Goal: Task Accomplishment & Management: Manage account settings

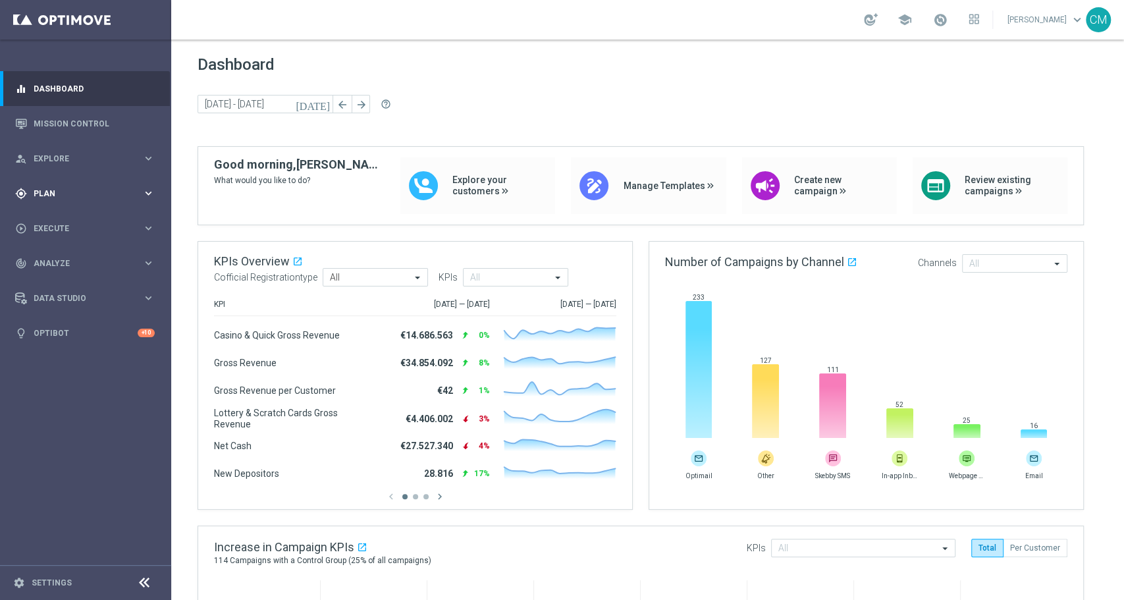
click at [59, 188] on div "gps_fixed Plan" at bounding box center [78, 194] width 127 height 12
click at [51, 218] on link "Target Groups" at bounding box center [85, 220] width 103 height 11
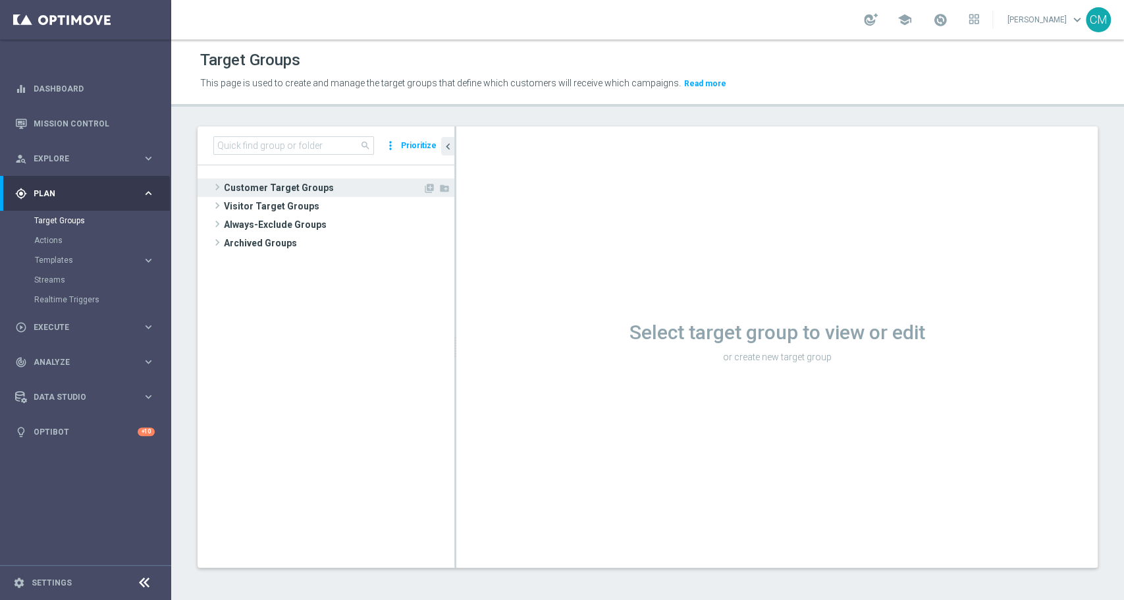
click at [268, 186] on span "Customer Target Groups" at bounding box center [323, 187] width 199 height 18
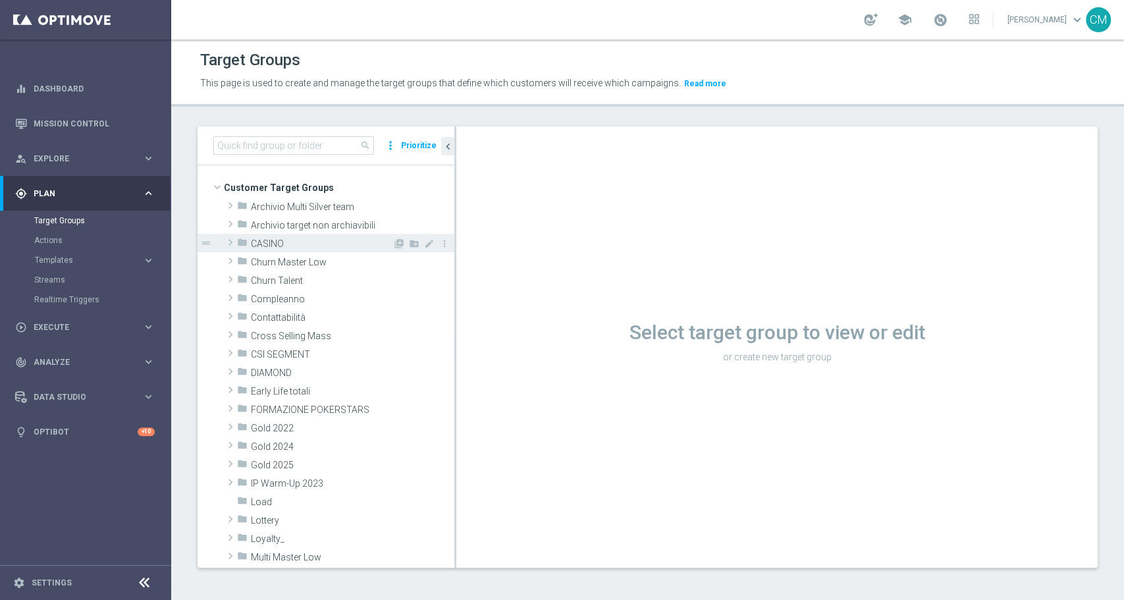
click at [274, 240] on span "CASINO" at bounding box center [322, 243] width 142 height 11
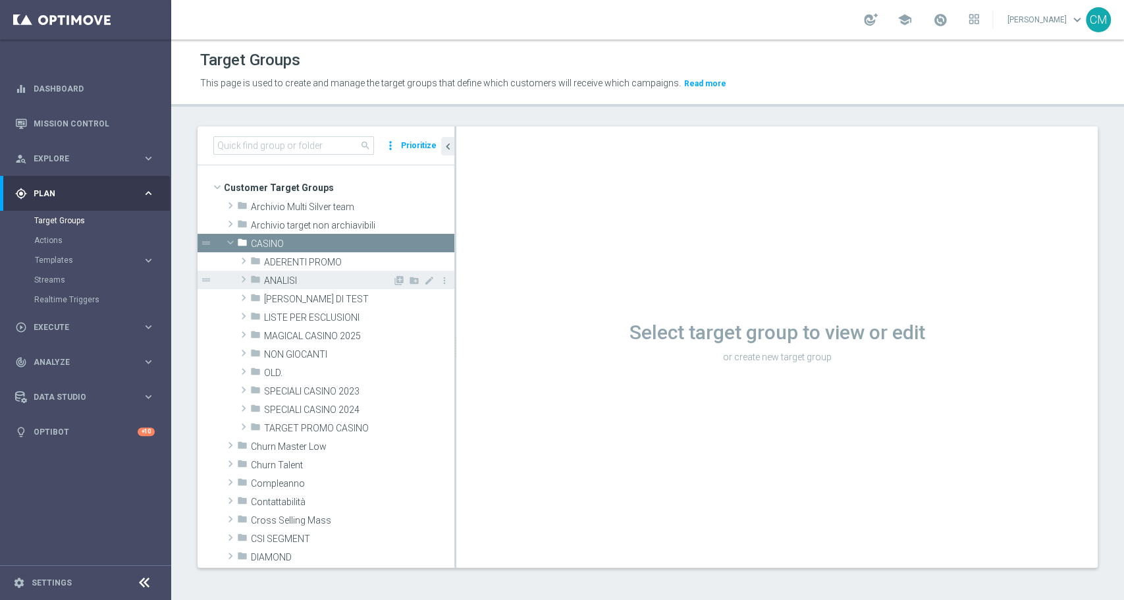
click at [285, 279] on span "ANALISI" at bounding box center [328, 280] width 128 height 11
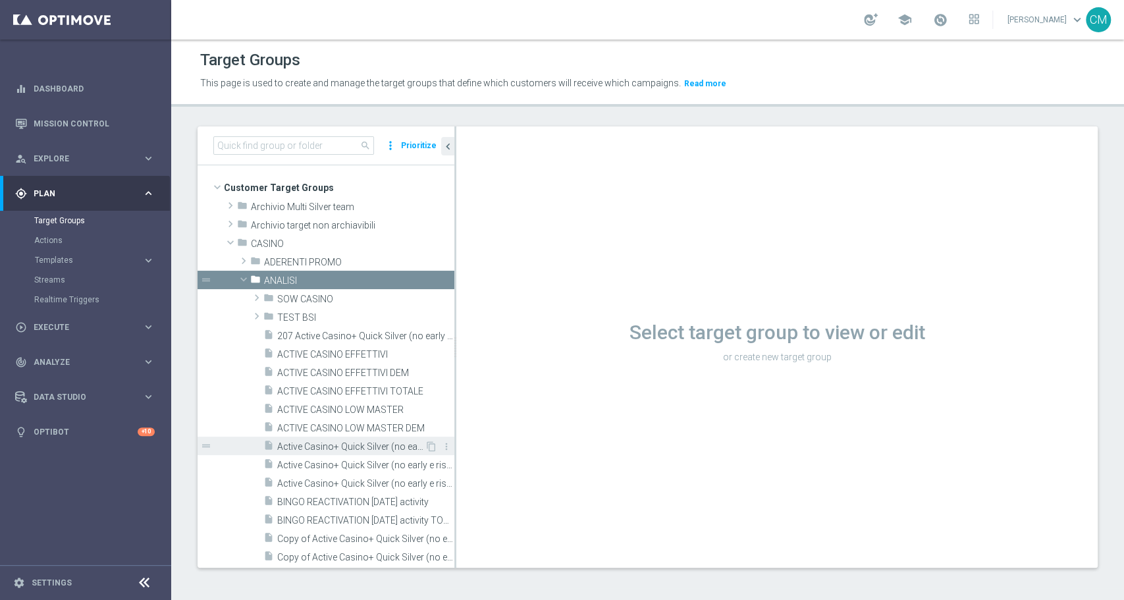
click at [341, 447] on span "Active Casino+ Quick Silver (no early e risk) CONTA DEM/Marg POS" at bounding box center [350, 446] width 147 height 11
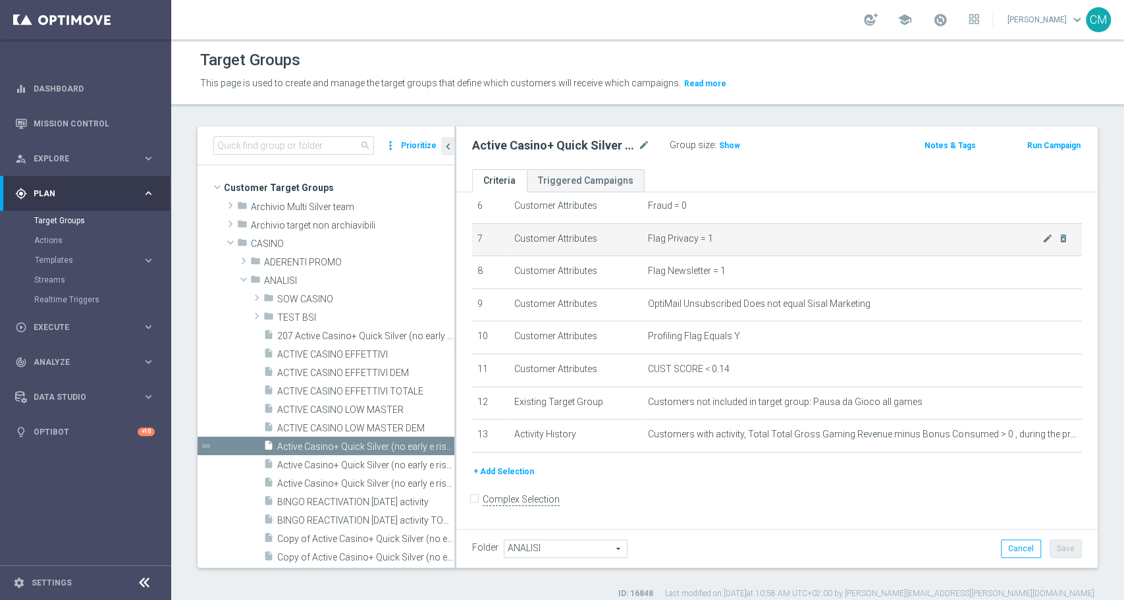
scroll to position [11, 0]
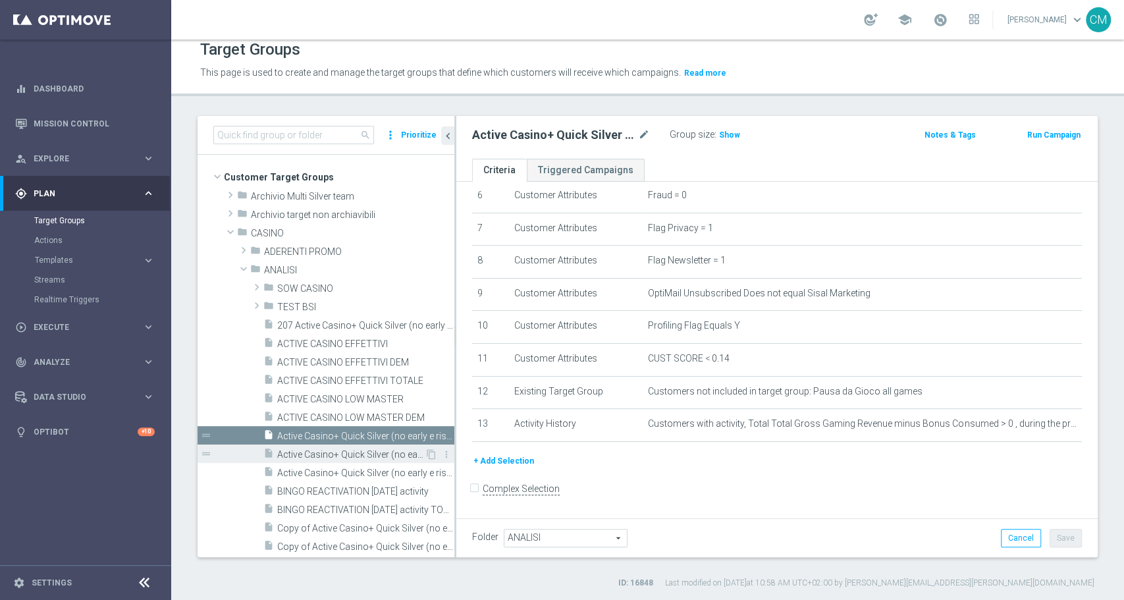
click at [361, 457] on span "Active Casino+ Quick Silver (no early e risk) CONTA DEM/Marginalità NEGATIVA <40" at bounding box center [350, 454] width 147 height 11
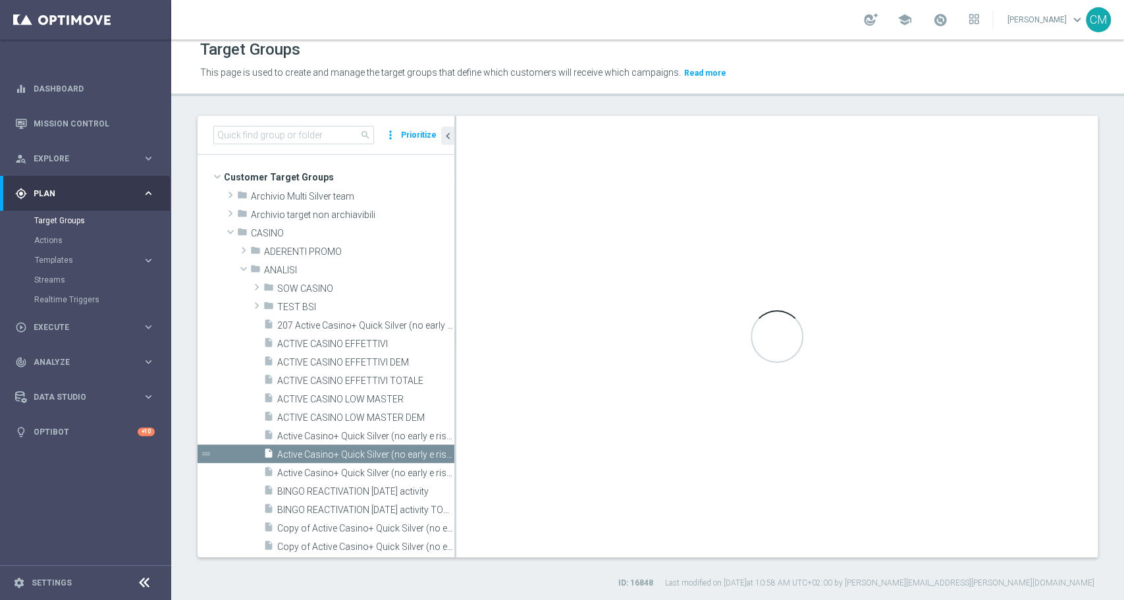
checkbox input "true"
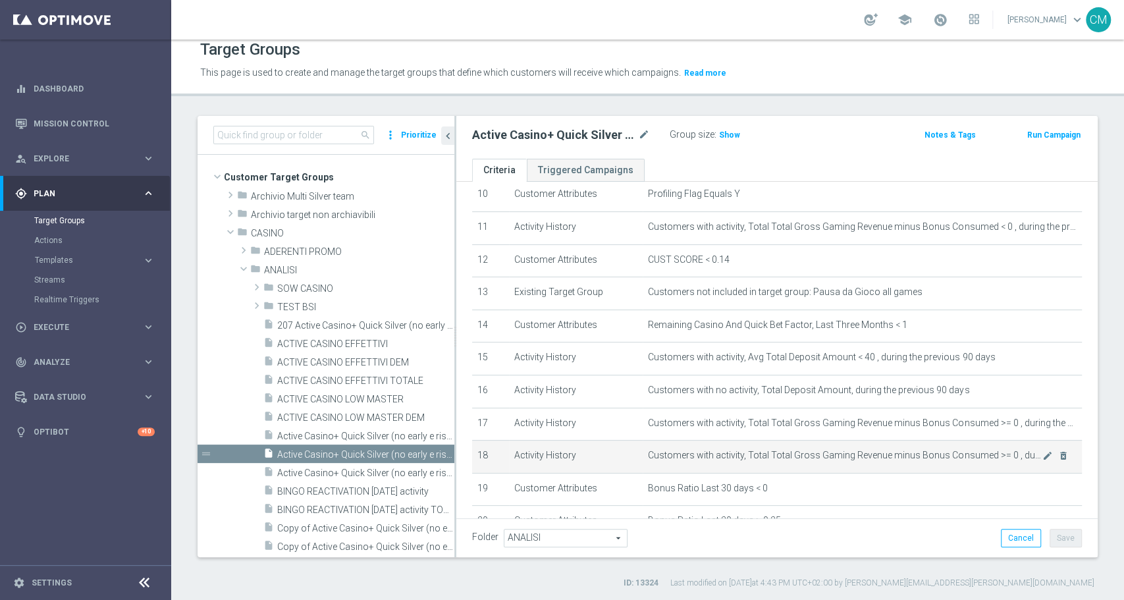
scroll to position [342, 0]
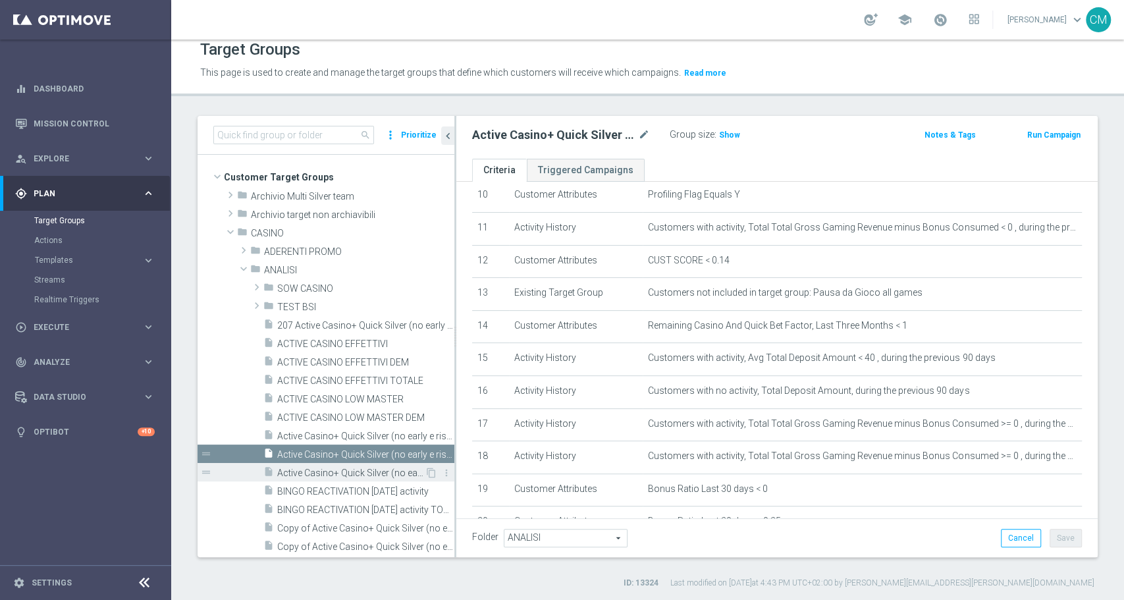
click at [346, 463] on div "insert_drive_file Active Casino+ Quick Silver (no early e risk) CONTA DEM/Margi…" at bounding box center [343, 472] width 161 height 18
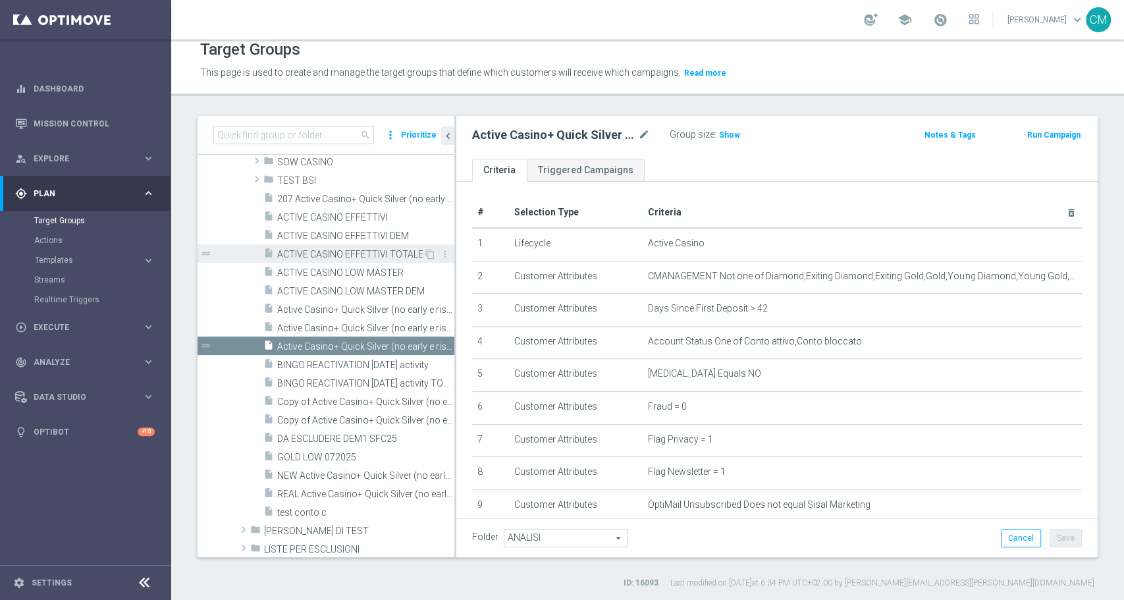
scroll to position [186, 0]
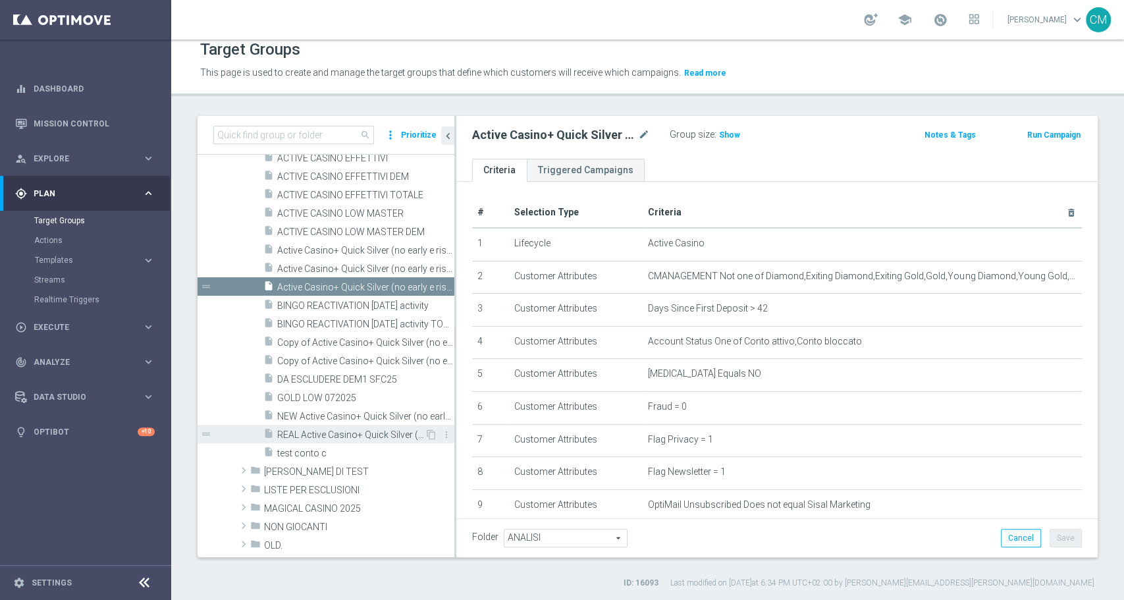
click at [369, 433] on span "REAL Active Casino+ Quick Silver (no early e risk) CONTA SOLO LOGIN" at bounding box center [350, 434] width 147 height 11
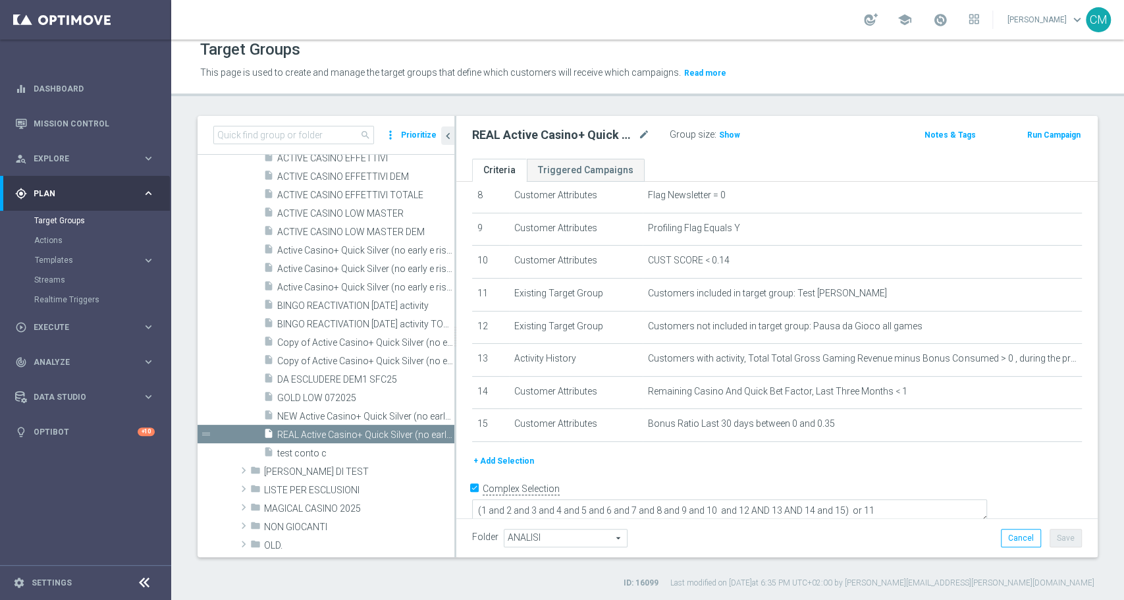
scroll to position [279, 0]
click at [296, 413] on span "NEW Active Casino+ Quick Silver (no early e risk) CONTA SOLO LOGIN" at bounding box center [350, 416] width 147 height 11
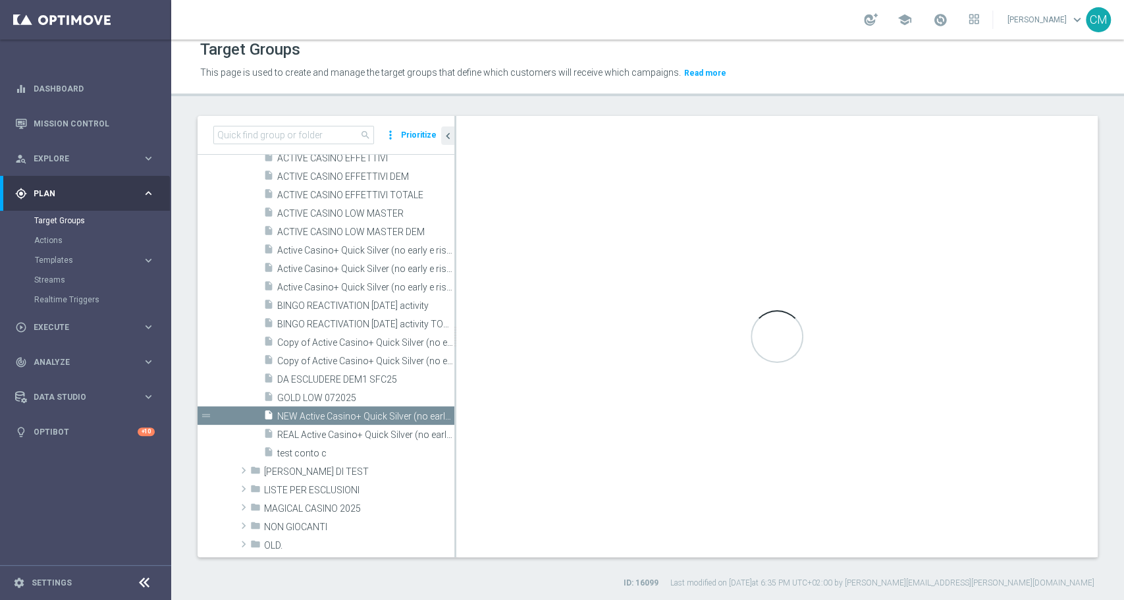
type textarea "(1 and (2 or 13) and 3 and 4 and 5 and 6 and 7 and 8 and 9 and 10 and 12 and 14…"
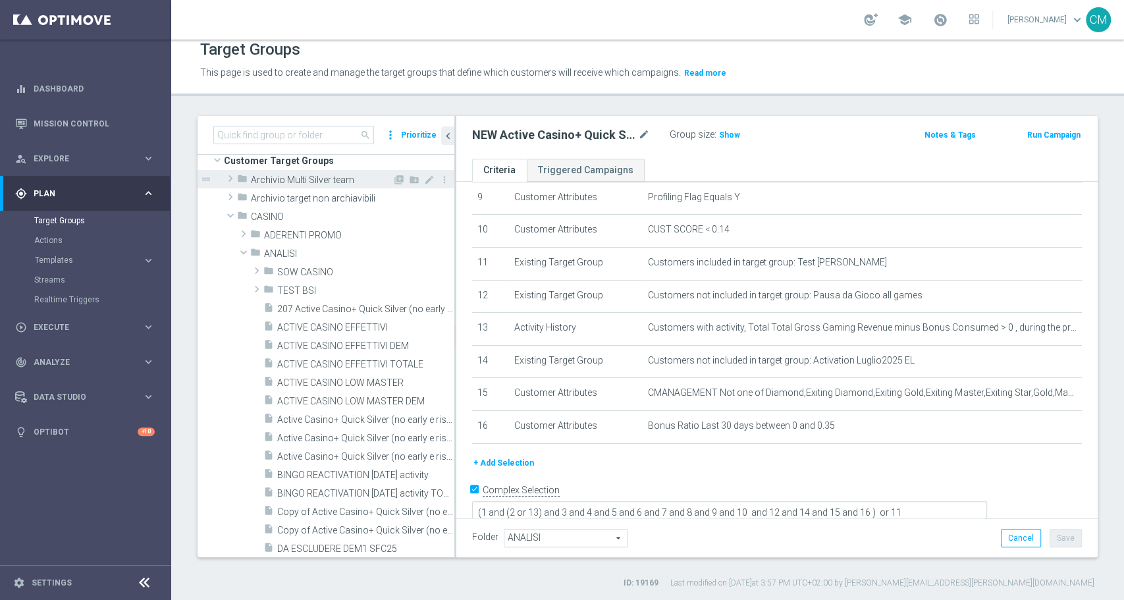
scroll to position [6, 0]
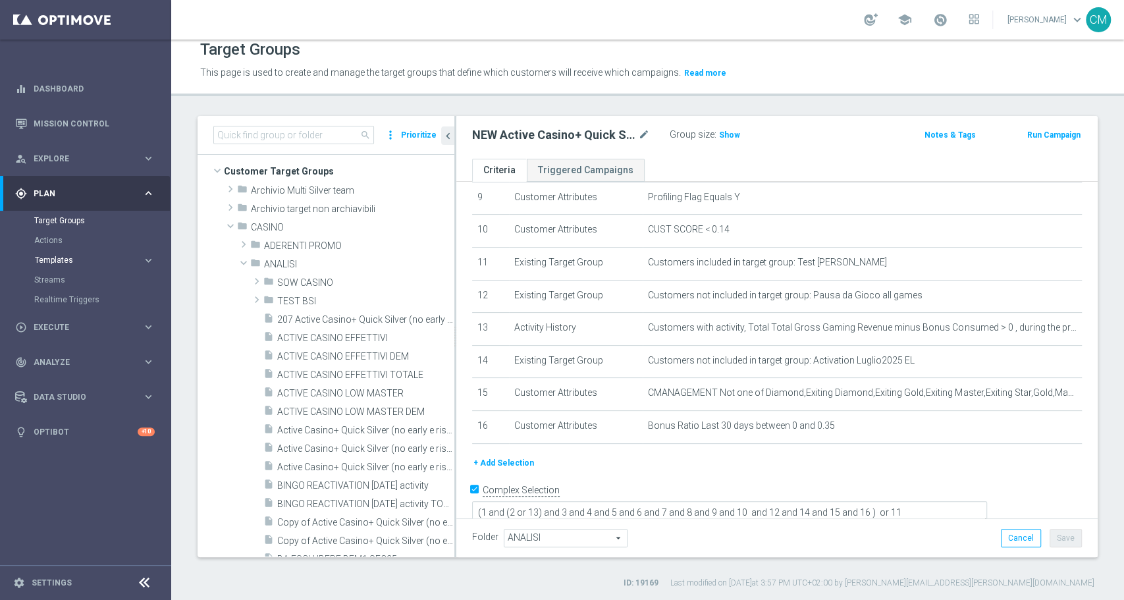
click at [72, 261] on span "Templates" at bounding box center [82, 260] width 94 height 8
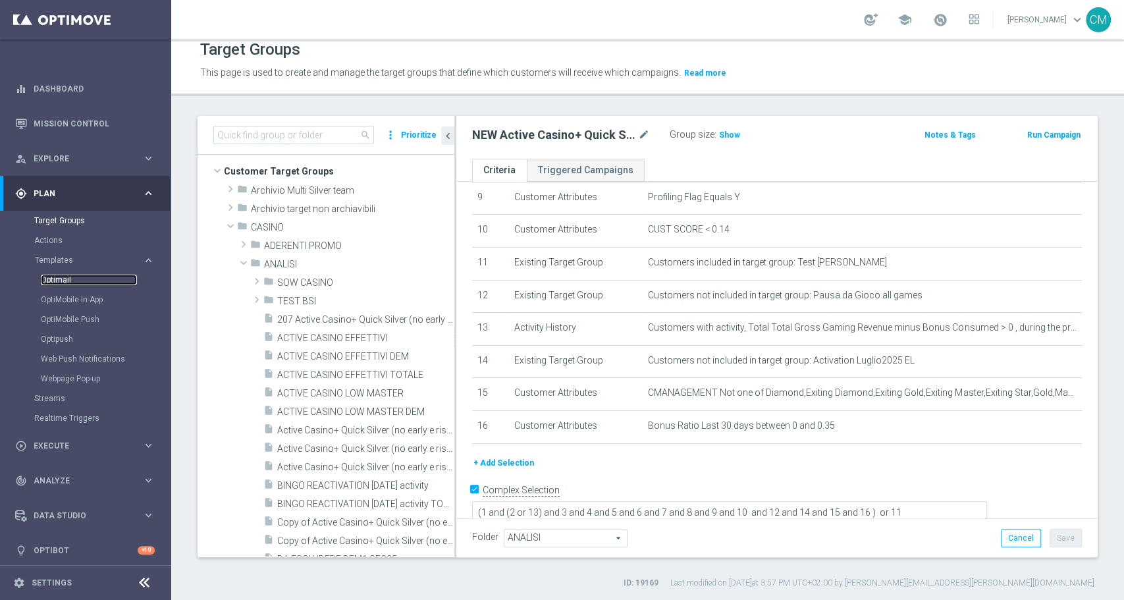
click at [62, 276] on link "Optimail" at bounding box center [89, 280] width 96 height 11
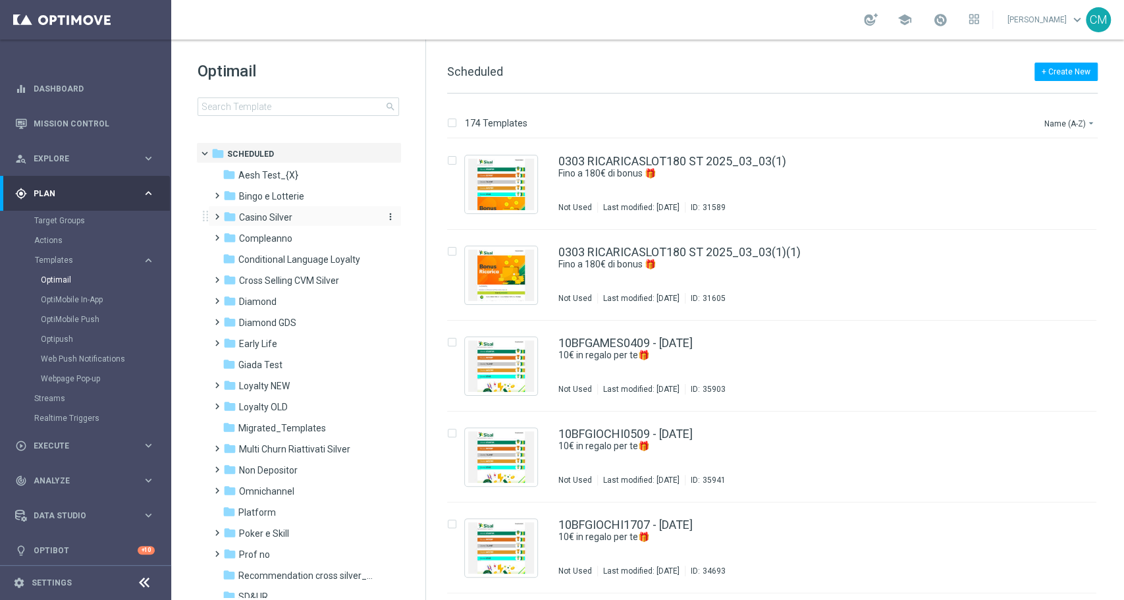
click at [251, 221] on span "Casino Silver" at bounding box center [265, 217] width 53 height 12
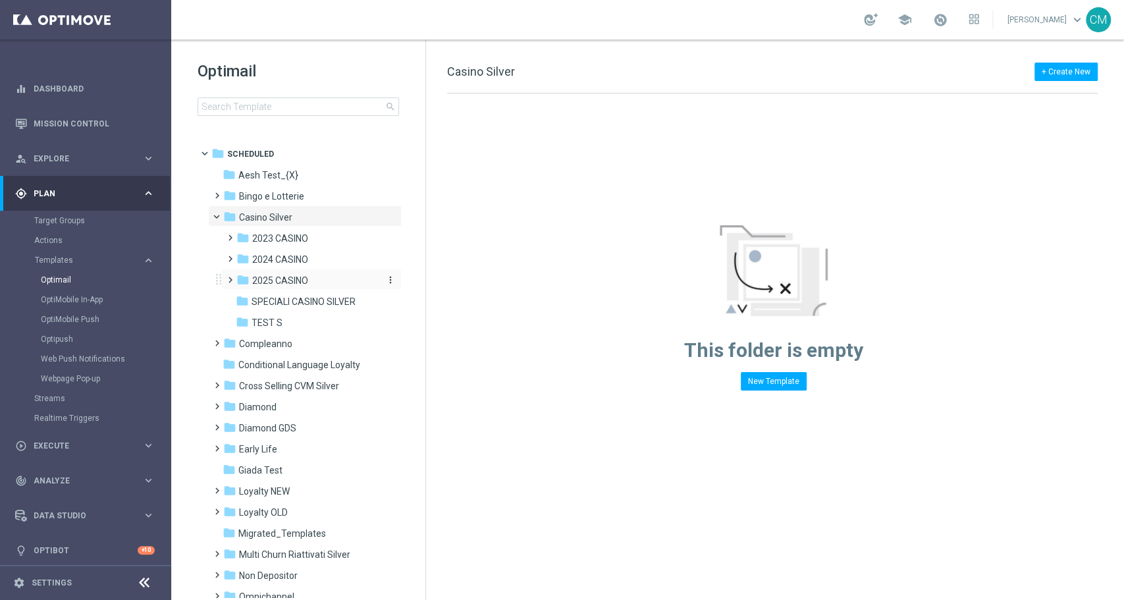
click at [290, 282] on span "2025 CASINO" at bounding box center [280, 281] width 56 height 12
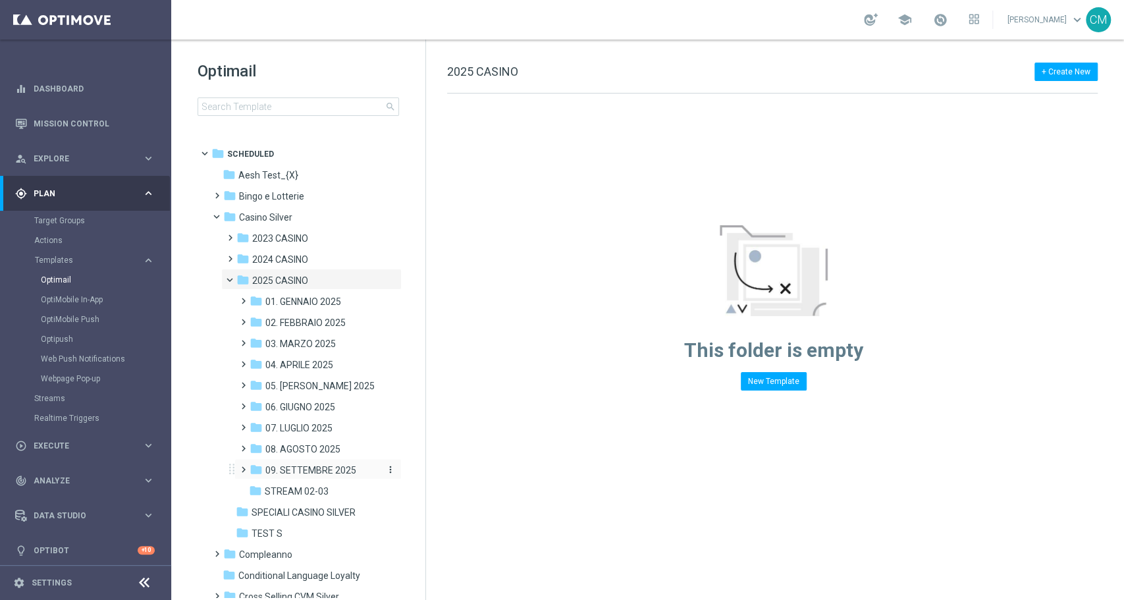
click at [301, 465] on span "09. SETTEMBRE 2025" at bounding box center [310, 470] width 91 height 12
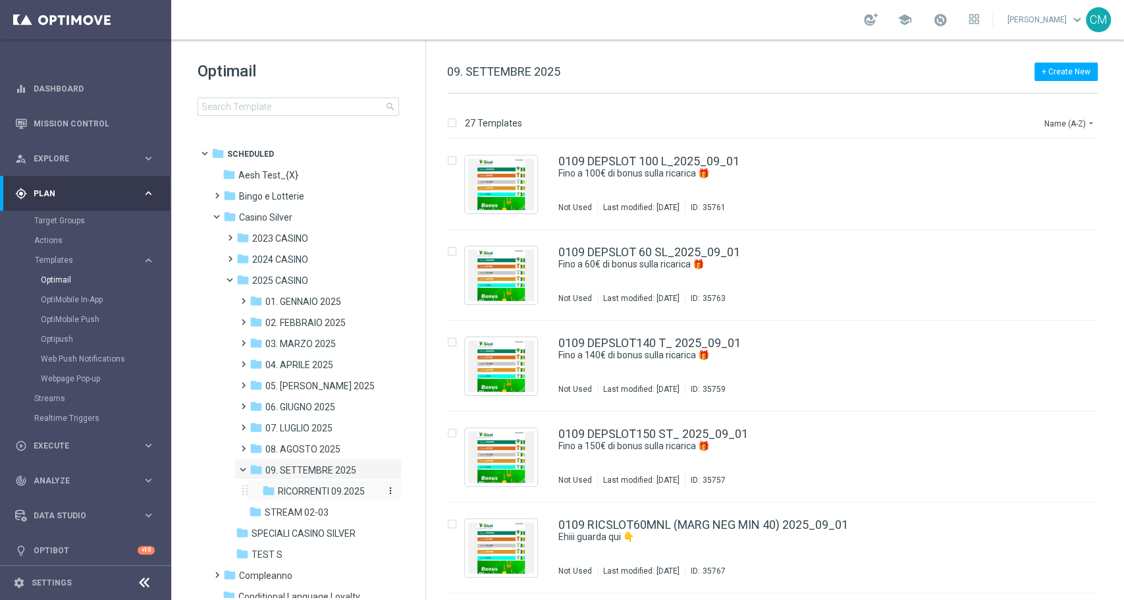
click at [300, 484] on div "folder RICORRENTI 09.2025" at bounding box center [321, 491] width 119 height 15
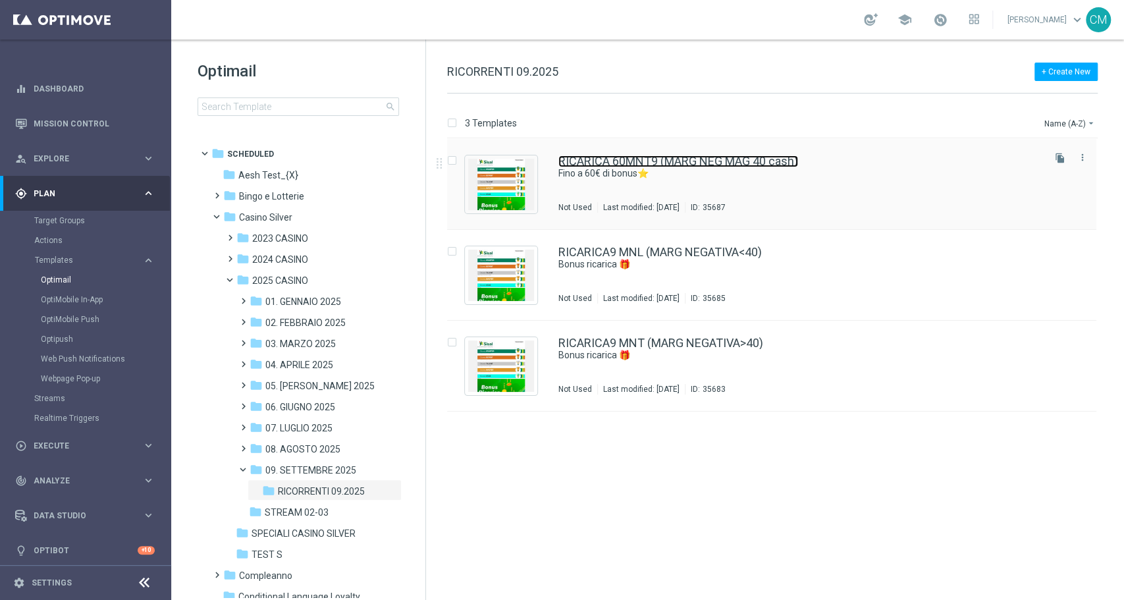
click at [620, 166] on link "RICARICA 60MNT9 (MARG NEG MAG 40 cash)" at bounding box center [678, 161] width 240 height 12
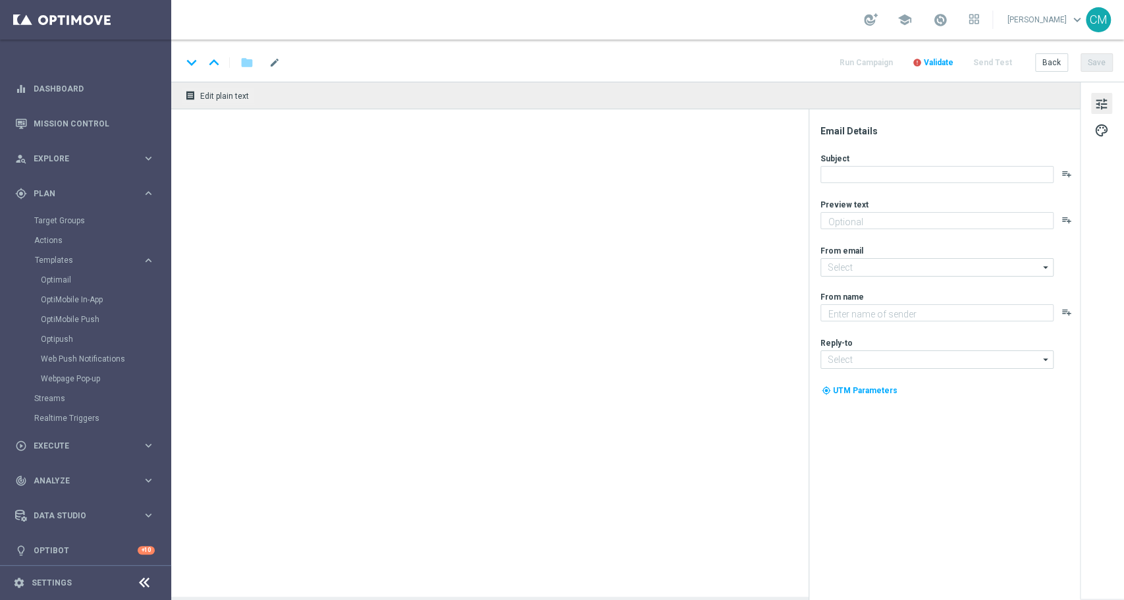
type textarea "Vuoi scoprire la nuova promozione per te?"
type input "newsletter@comunicazioni.sisal.it"
type textarea "Sisal"
type input "info@sisal.it"
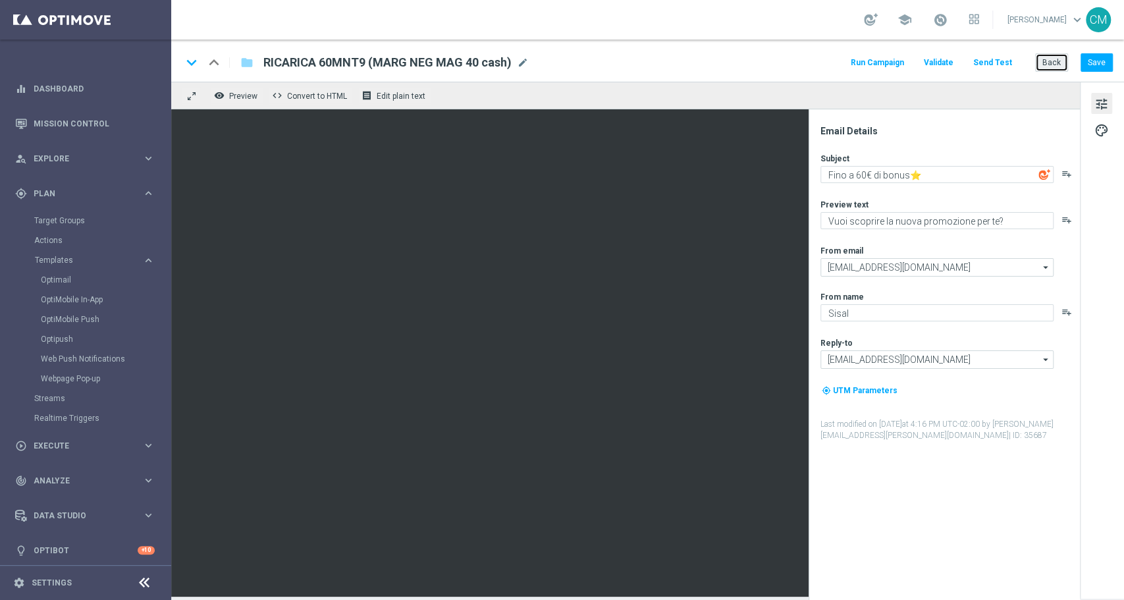
click at [1042, 65] on button "Back" at bounding box center [1051, 62] width 33 height 18
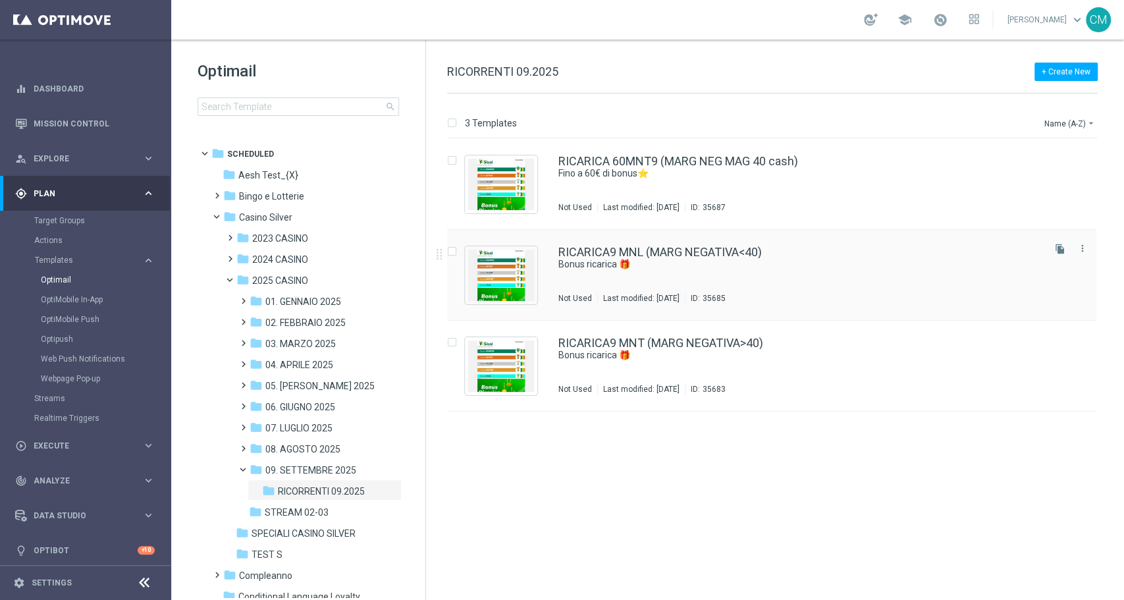
click at [783, 277] on div "RICARICA9 MNL (MARG NEGATIVA<40) Bonus ricarica 🎁 Not Used Last modified: Wedne…" at bounding box center [799, 274] width 483 height 57
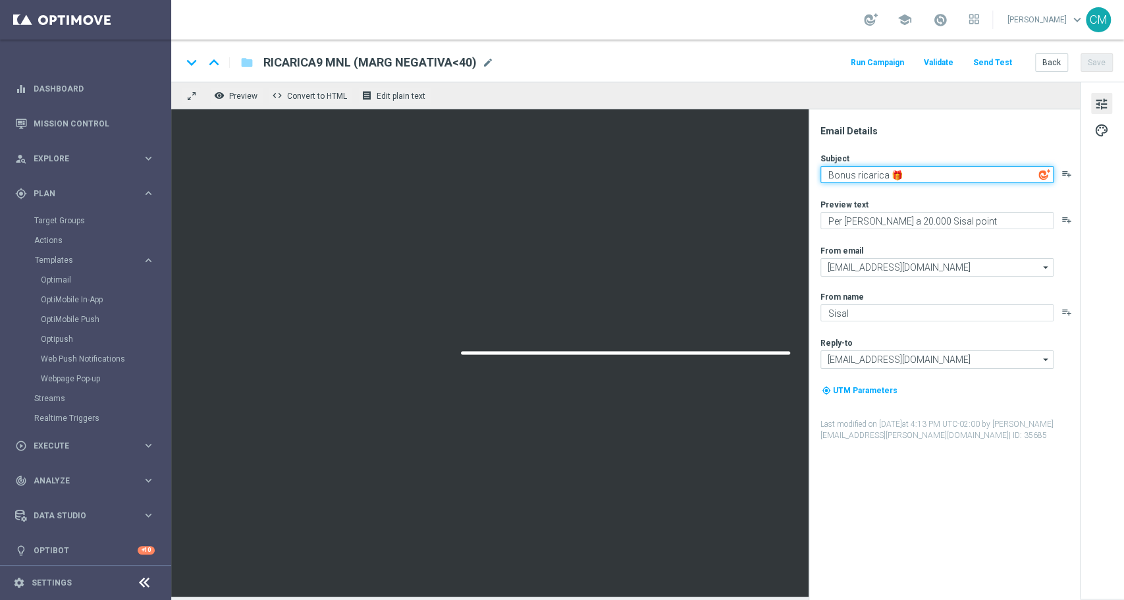
drag, startPoint x: 939, startPoint y: 173, endPoint x: 718, endPoint y: 169, distance: 221.9
click at [718, 169] on div "remove_red_eye Preview code Convert to HTML receipt Edit plain text Email Detai…" at bounding box center [647, 339] width 953 height 515
paste textarea "Tempo di bonus ricarica 🔋"
type textarea "Tempo di bonus ricarica 🔋"
click at [718, 169] on div at bounding box center [625, 352] width 909 height 487
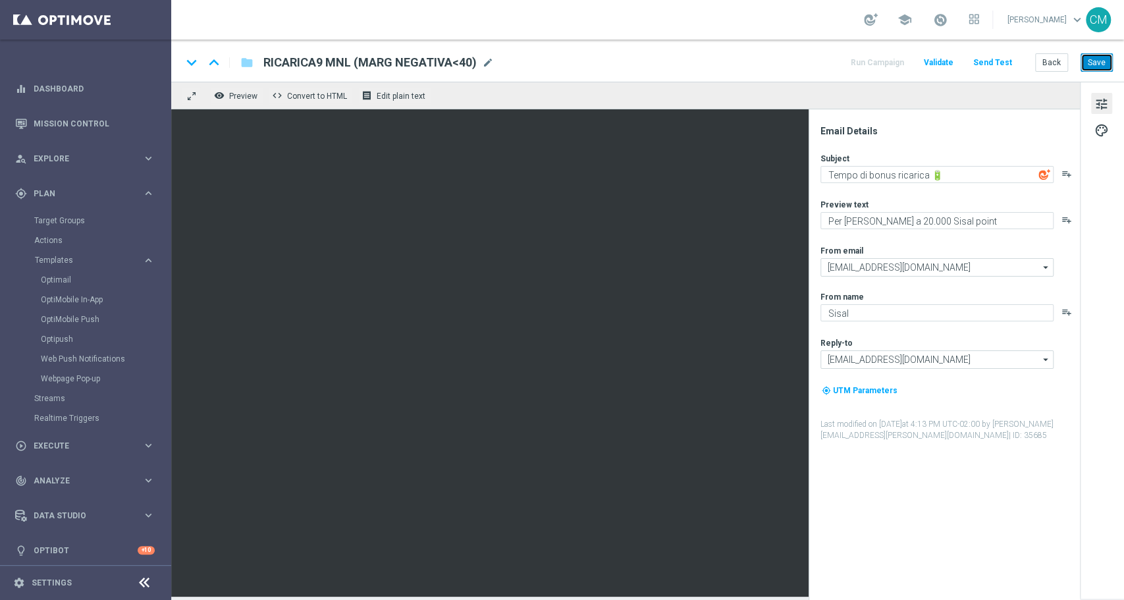
drag, startPoint x: 1103, startPoint y: 61, endPoint x: 1096, endPoint y: 59, distance: 7.5
click at [1096, 59] on button "Save" at bounding box center [1096, 62] width 32 height 18
click at [1040, 61] on button "Back" at bounding box center [1051, 62] width 33 height 18
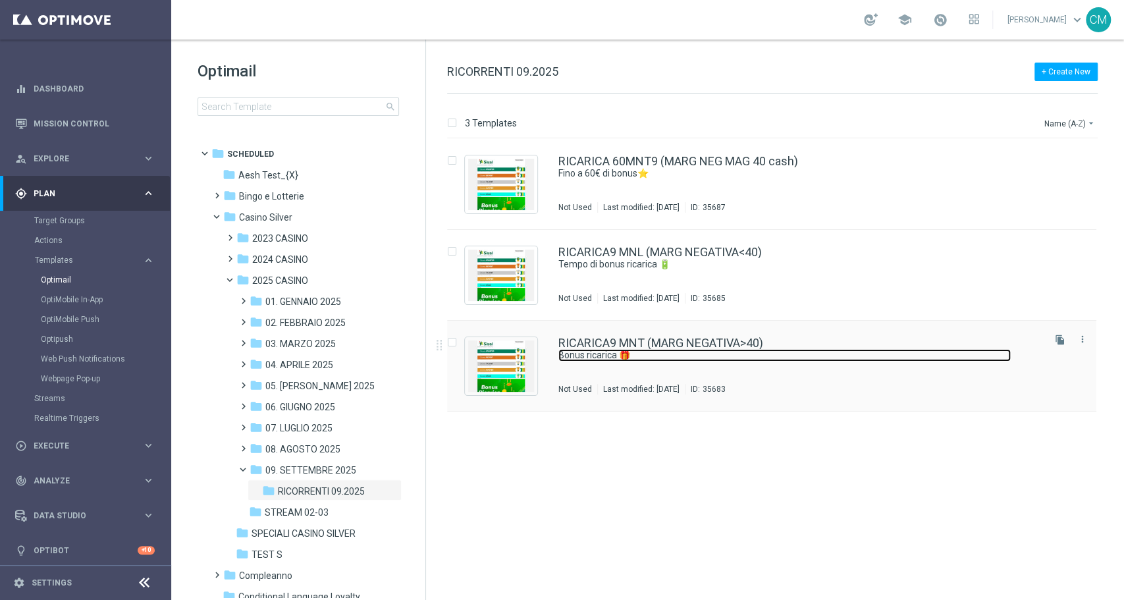
click at [718, 357] on link "Bonus ricarica 🎁" at bounding box center [784, 355] width 452 height 13
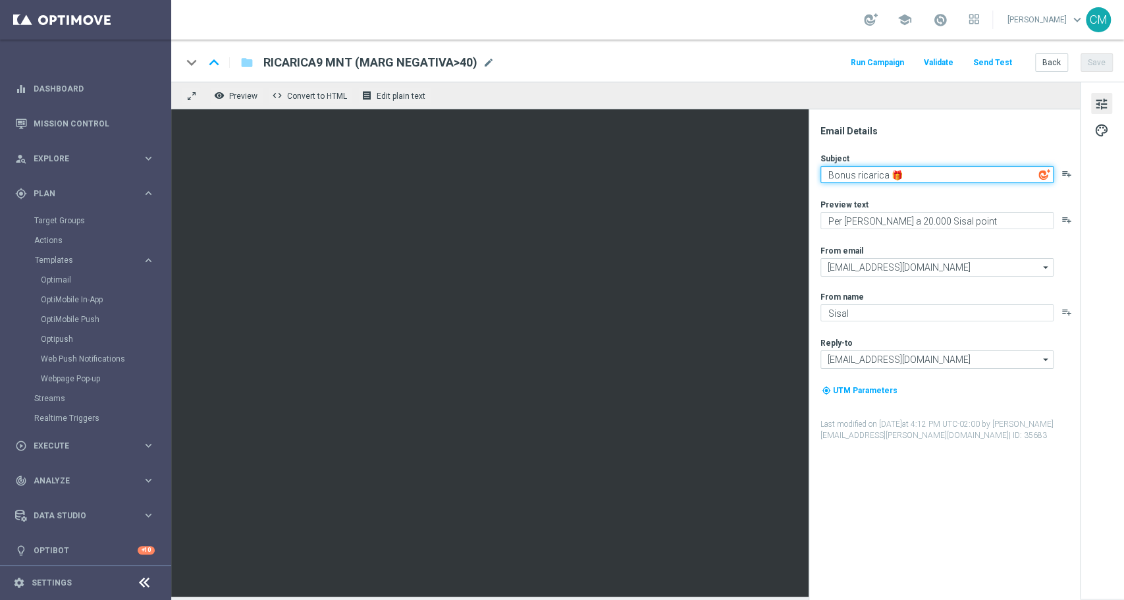
paste textarea "Tempo di bonus ricarica 🔋"
type textarea "Tempo di bonus ricarica 🔋"
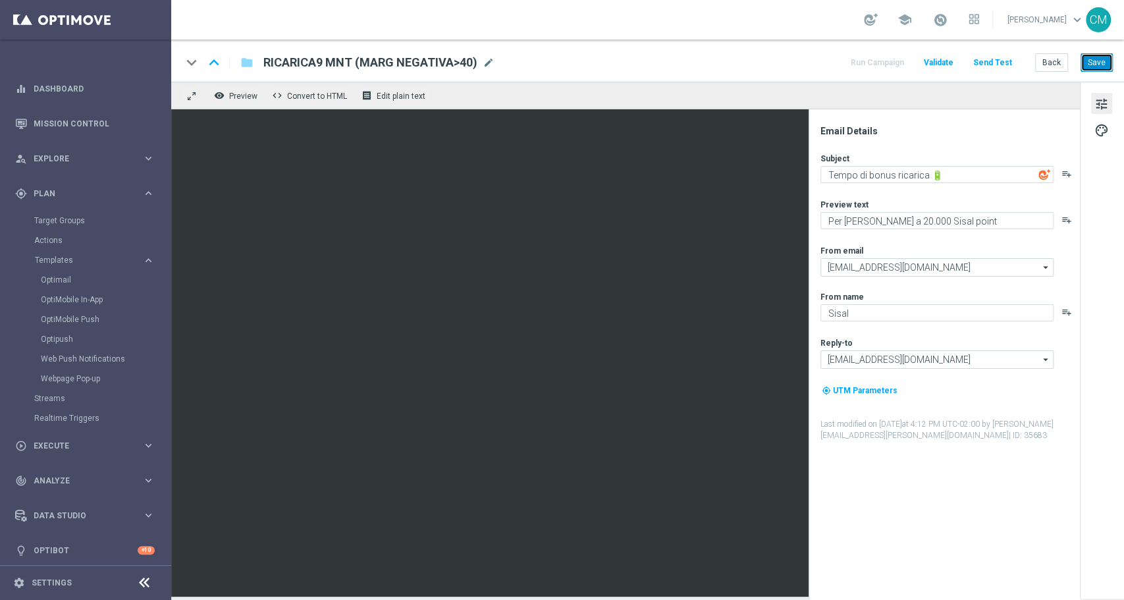
click at [1106, 61] on button "Save" at bounding box center [1096, 62] width 32 height 18
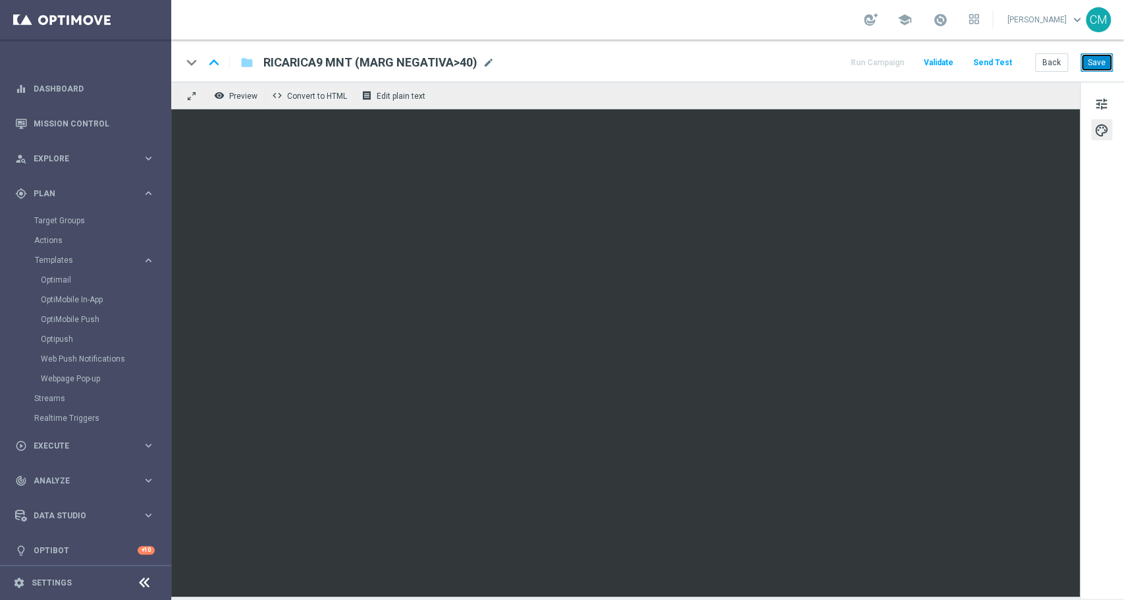
click at [1098, 68] on button "Save" at bounding box center [1096, 62] width 32 height 18
click at [1053, 57] on button "Back" at bounding box center [1051, 62] width 33 height 18
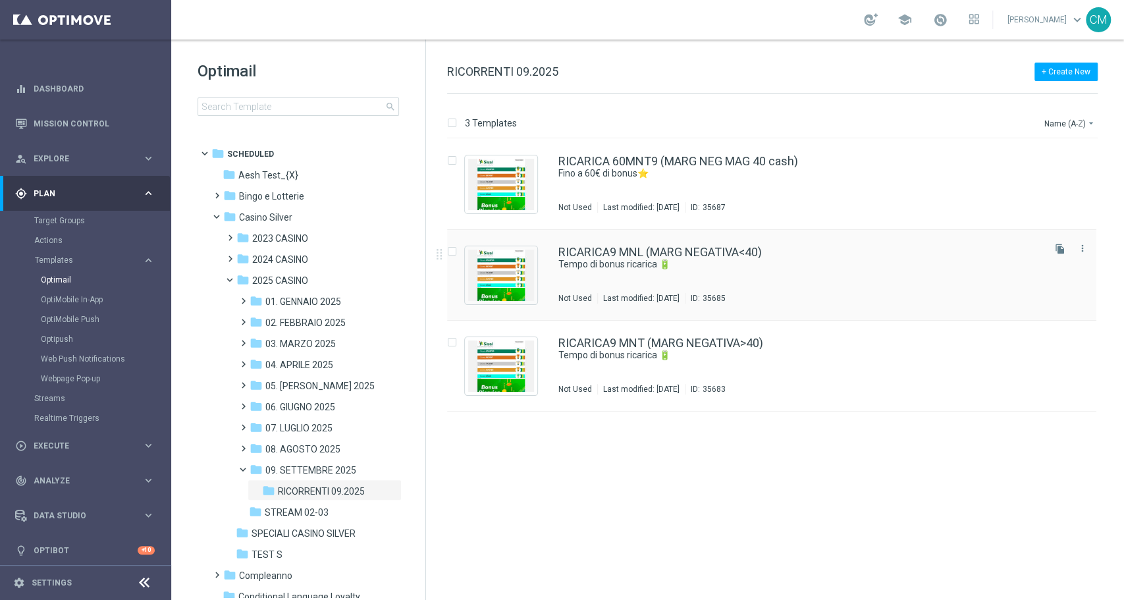
click at [706, 274] on div "RICARICA9 MNL (MARG NEGATIVA<40) Tempo di bonus ricarica 🔋 Not Used Last modifi…" at bounding box center [799, 274] width 483 height 57
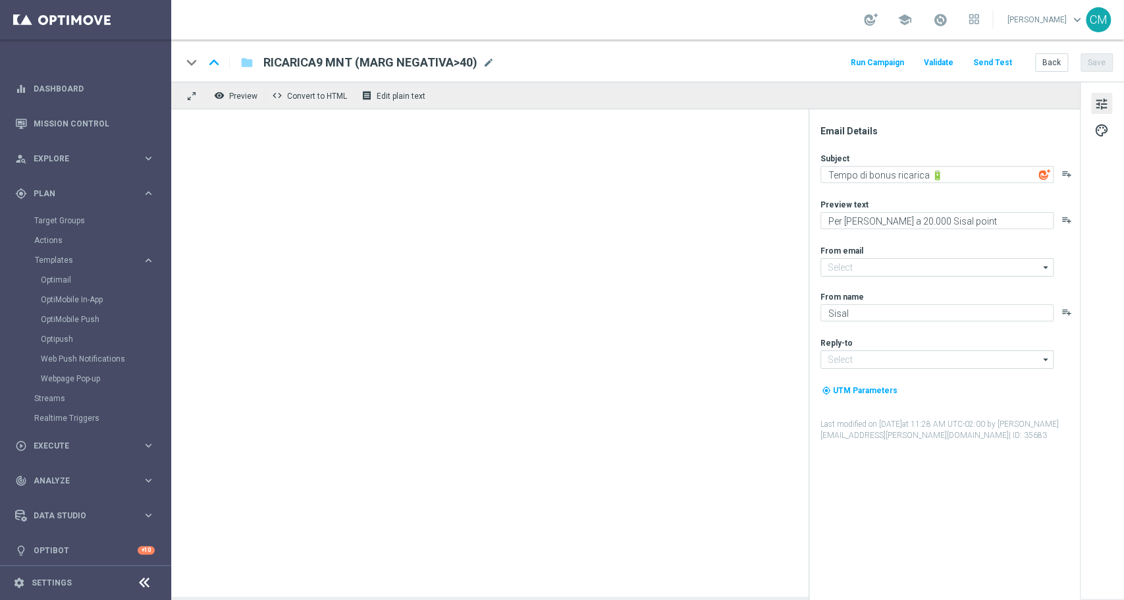
type input "newsletter@comunicazioni.sisal.it"
type input "info@sisal.it"
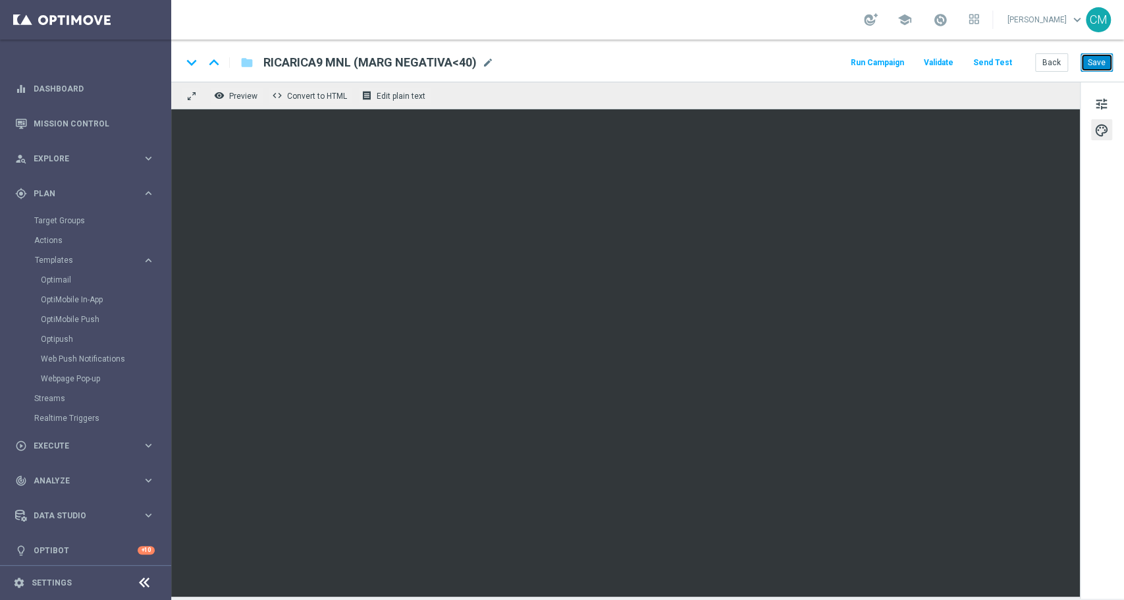
click at [1101, 57] on button "Save" at bounding box center [1096, 62] width 32 height 18
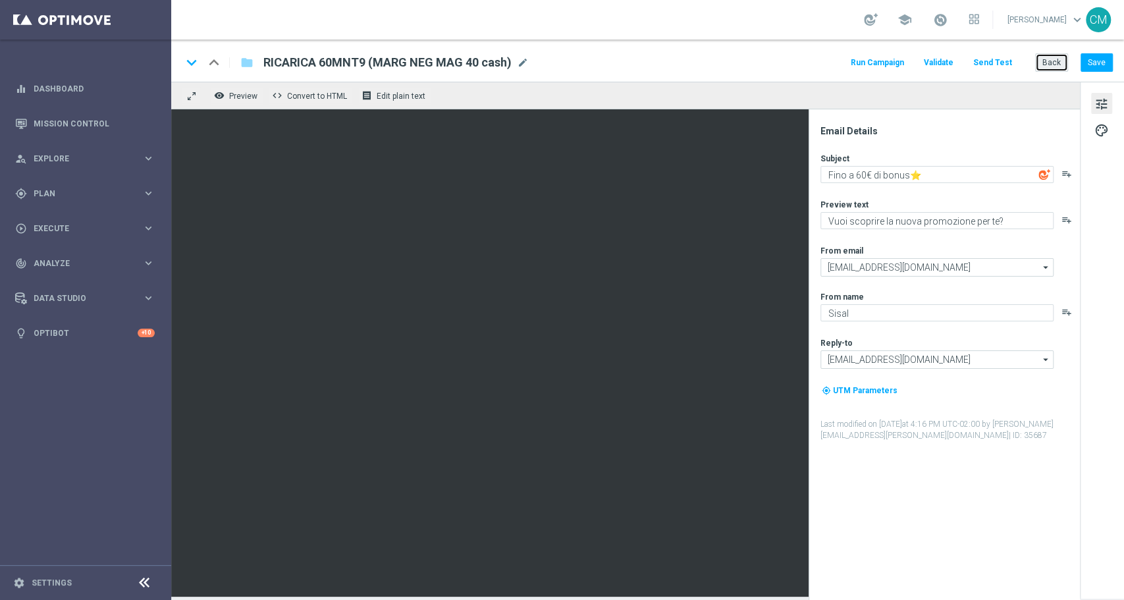
click at [1044, 62] on button "Back" at bounding box center [1051, 62] width 33 height 18
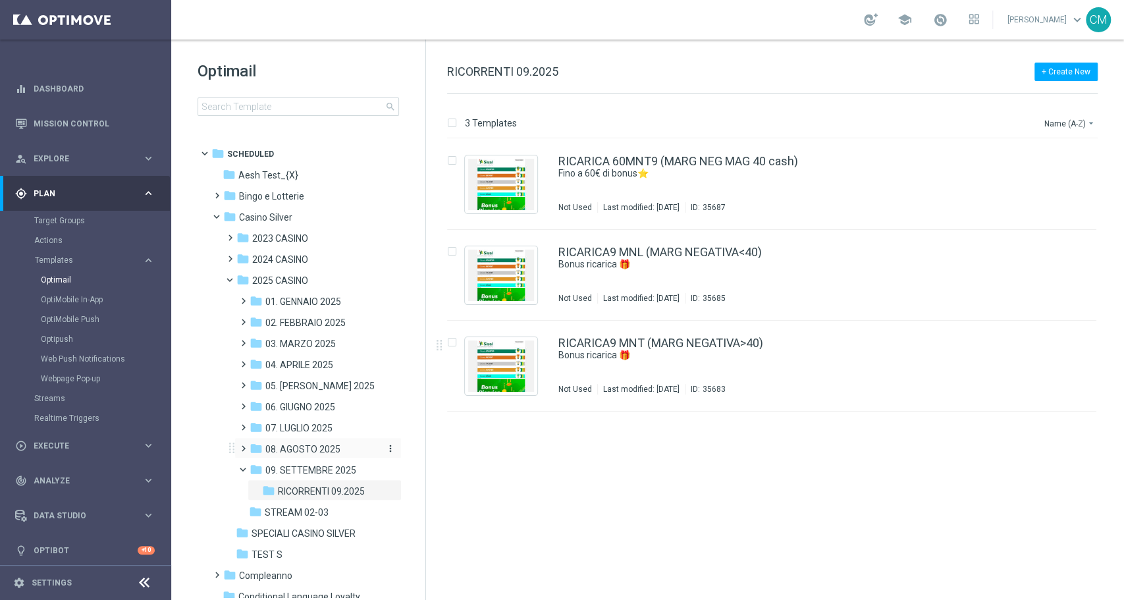
click at [312, 448] on span "08. AGOSTO 2025" at bounding box center [302, 449] width 75 height 12
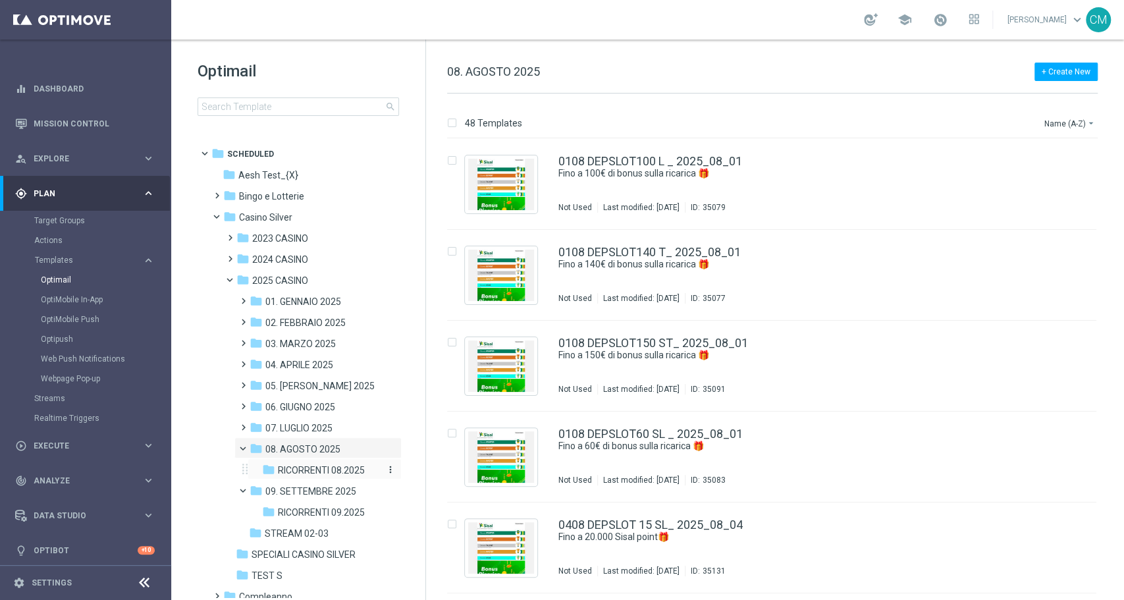
click at [319, 472] on span "RICORRENTI 08.2025" at bounding box center [321, 470] width 87 height 12
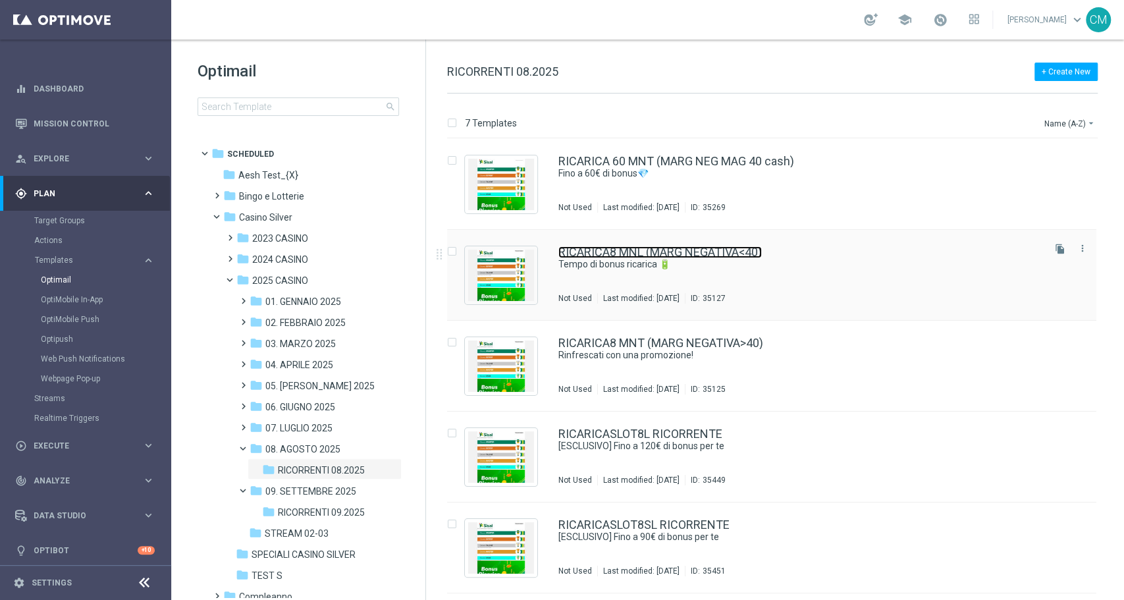
click at [650, 255] on link "RICARICA8 MNL (MARG NEGATIVA<40)" at bounding box center [659, 252] width 203 height 12
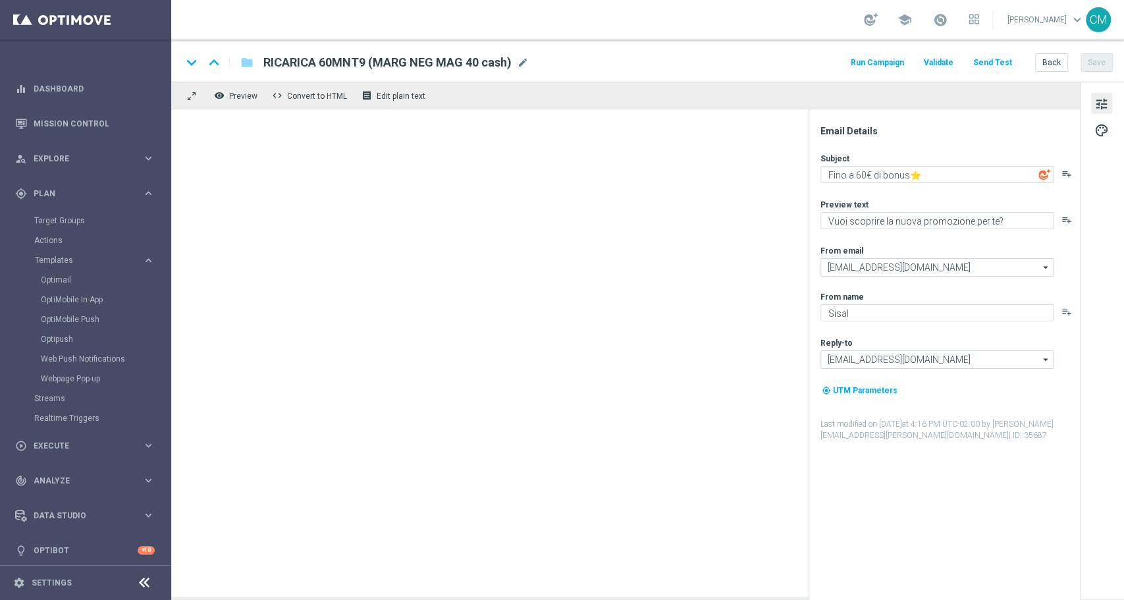
type textarea "Tempo di bonus ricarica 🔋"
type textarea "​Per [PERSON_NAME] a 20.000 Sisal point"
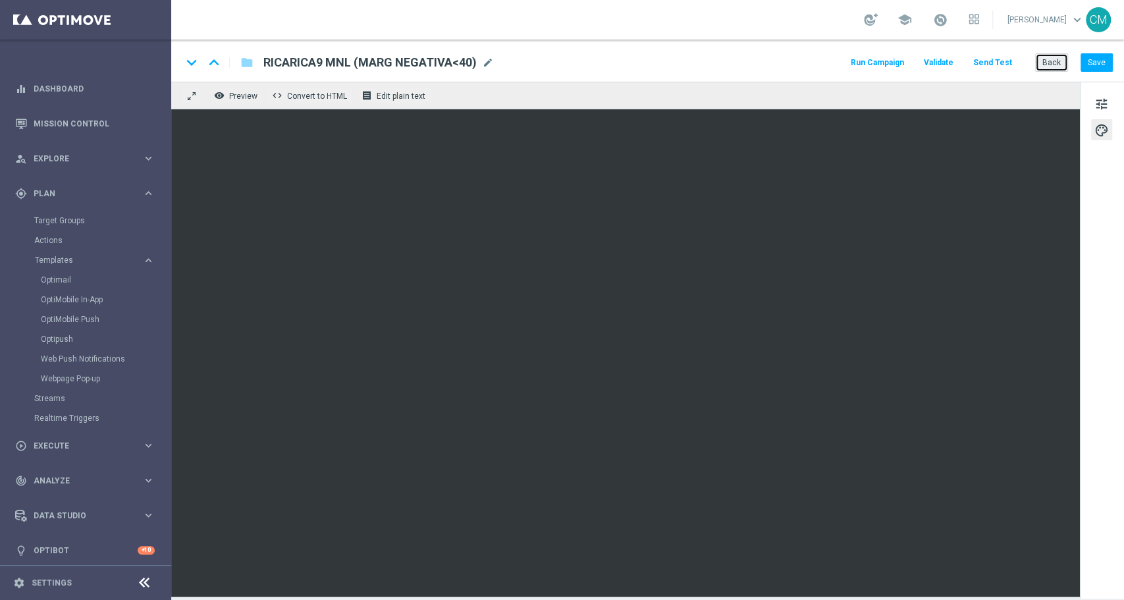
click at [1044, 57] on button "Back" at bounding box center [1051, 62] width 33 height 18
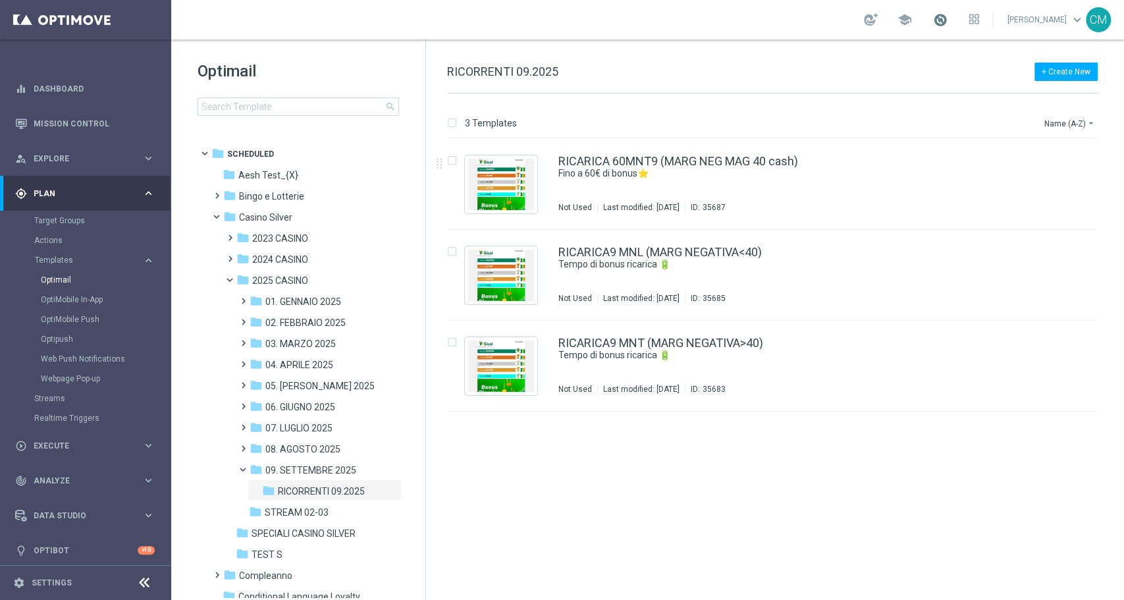
click at [945, 20] on span at bounding box center [940, 20] width 14 height 14
click at [315, 473] on span "09. SETTEMBRE 2025" at bounding box center [310, 470] width 91 height 12
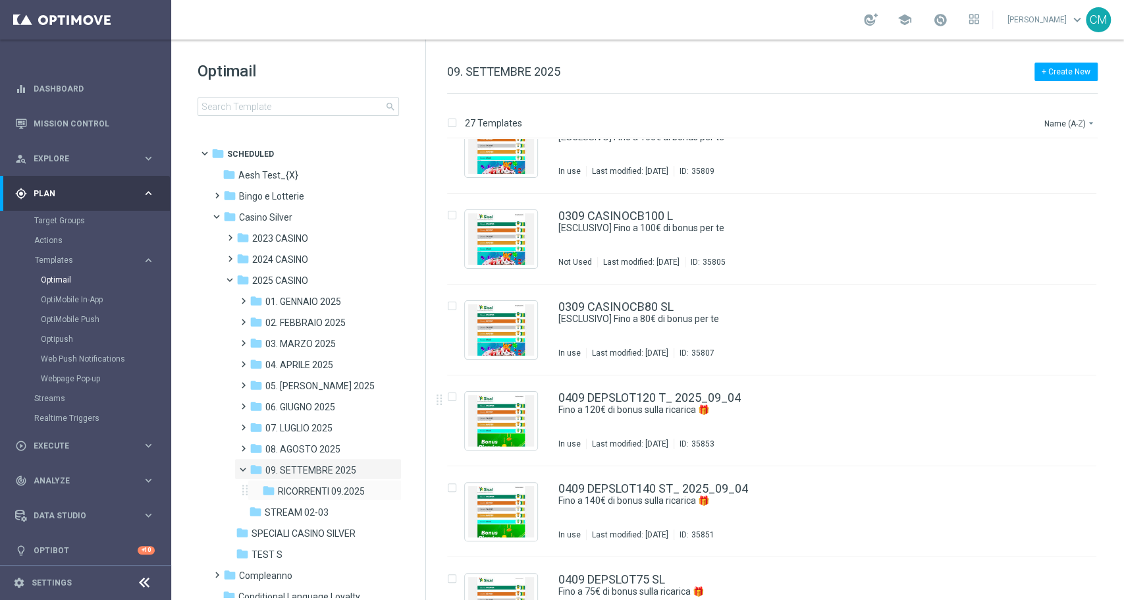
scroll to position [672, 0]
click at [1102, 508] on div "insert_drive_file 0409 DEPSLOT140 ST_ 2025_09_04 Fino a 140€ di bonus sulla ric…" at bounding box center [777, 512] width 687 height 91
click at [294, 443] on span "08. AGOSTO 2025" at bounding box center [302, 449] width 75 height 12
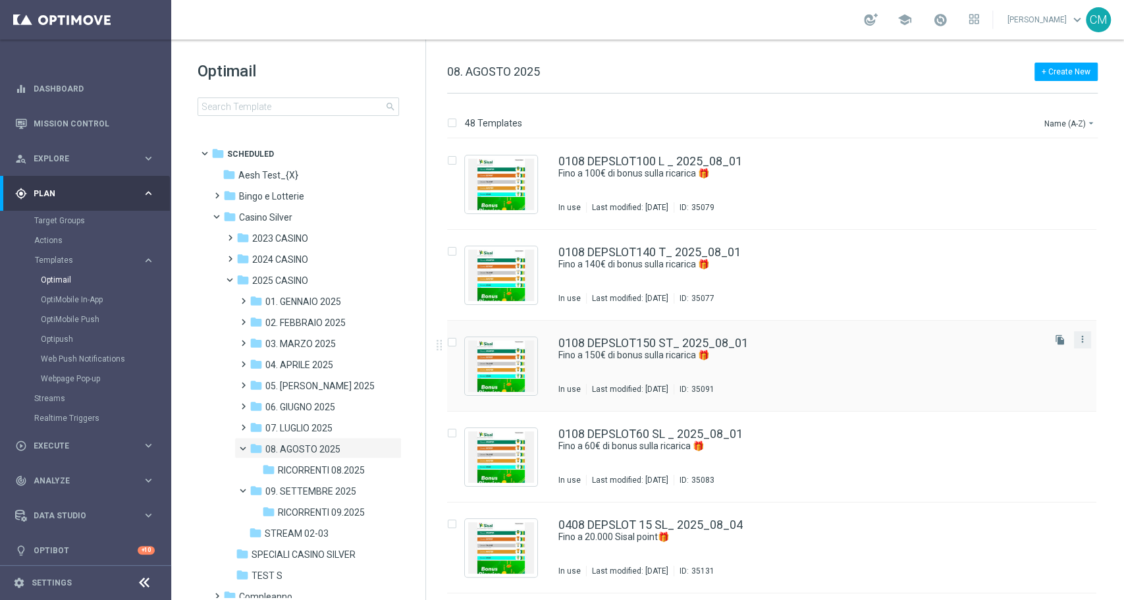
click at [1081, 345] on button "more_vert" at bounding box center [1082, 339] width 13 height 16
click at [1046, 368] on div "Copy To" at bounding box center [1028, 371] width 80 height 9
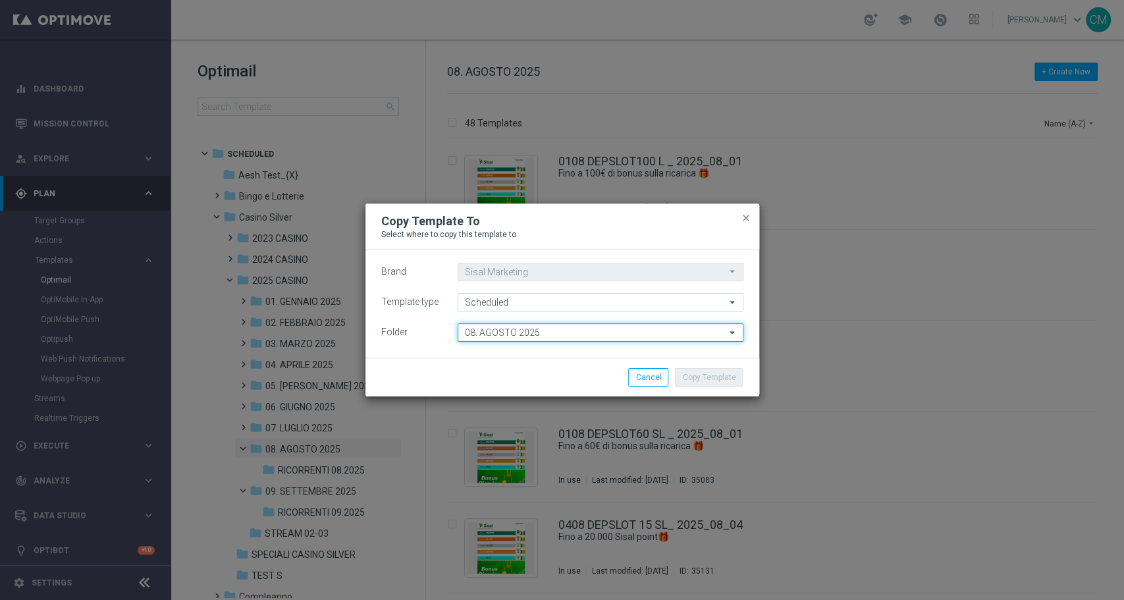
click at [521, 336] on input "08. AGOSTO 2025" at bounding box center [601, 332] width 286 height 18
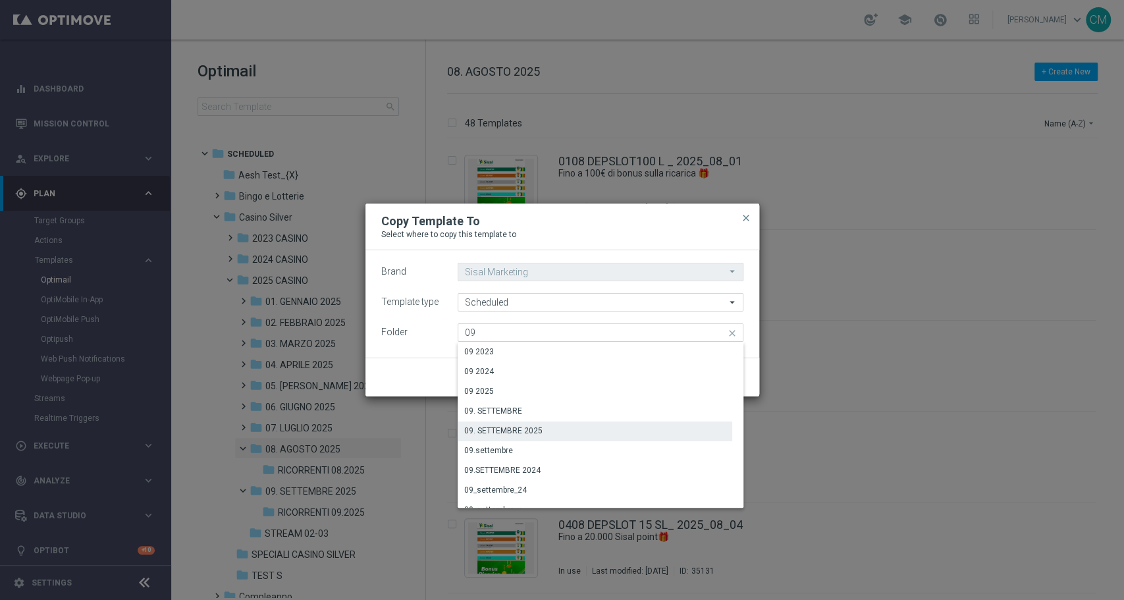
click at [535, 427] on div "09. SETTEMBRE 2025" at bounding box center [503, 431] width 78 height 12
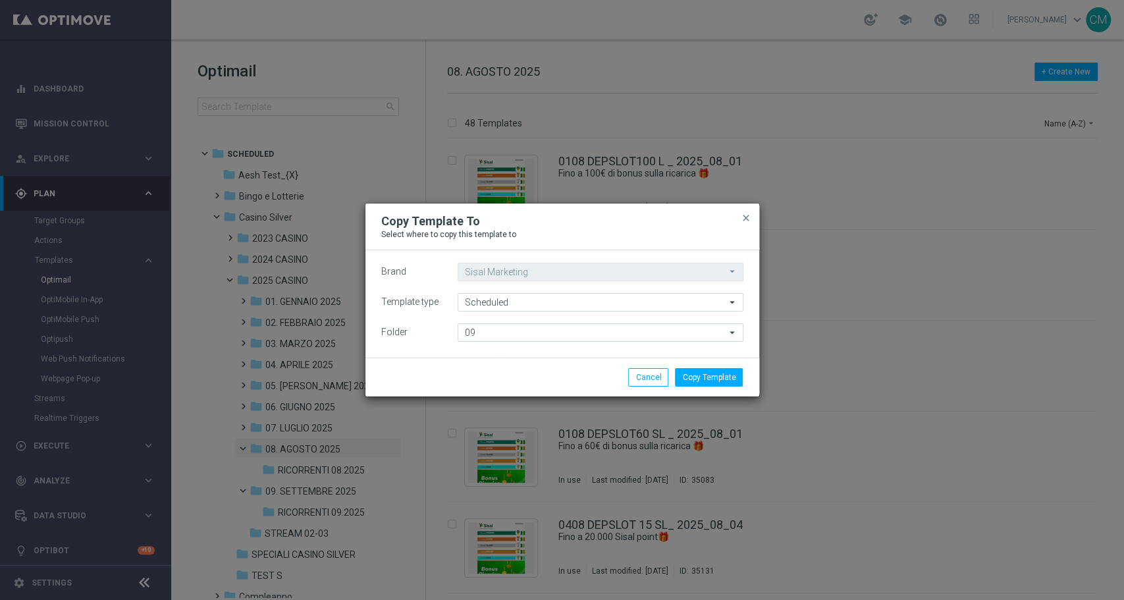
type input "09. SETTEMBRE 2025"
click at [720, 375] on button "Copy Template" at bounding box center [709, 377] width 68 height 18
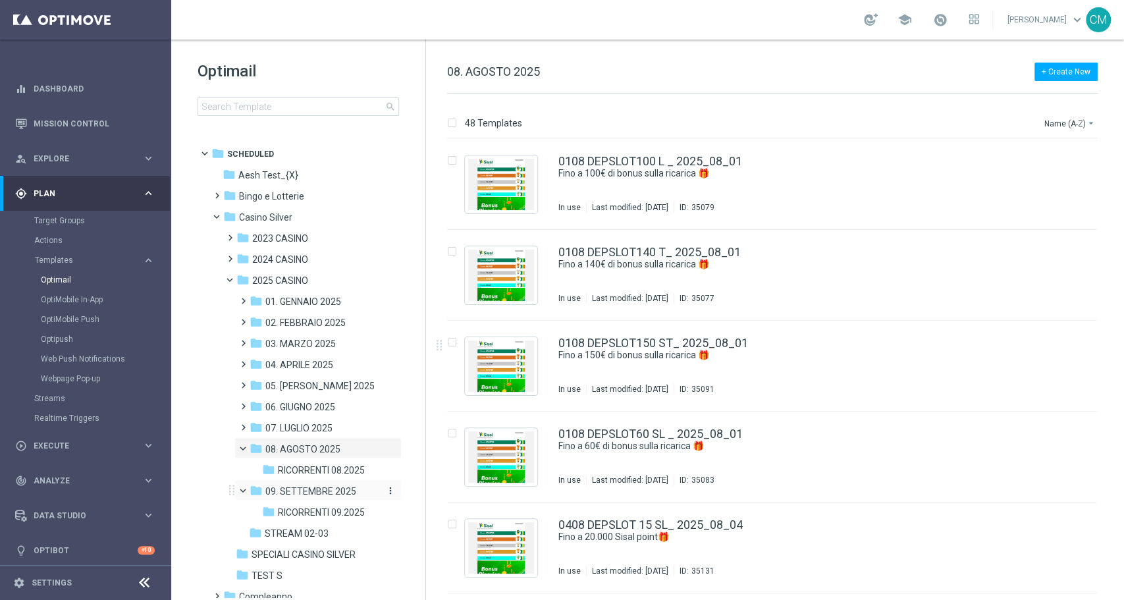
click at [292, 498] on div "folder 09. SETTEMBRE 2025" at bounding box center [314, 491] width 129 height 15
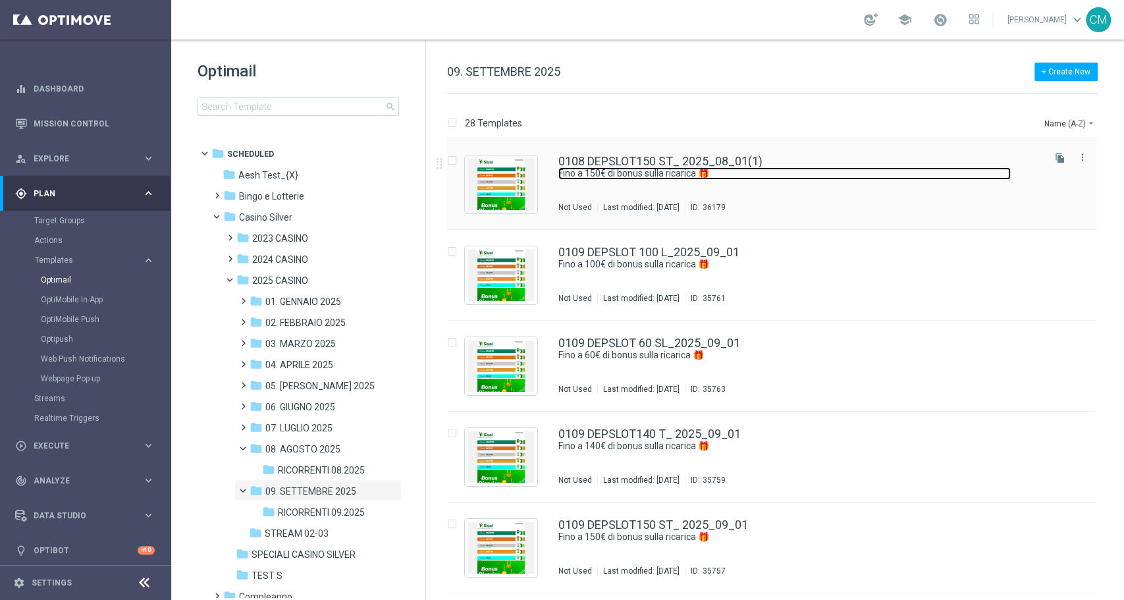
click at [803, 174] on link "Fino a 150€ di bonus sulla ricarica 🎁" at bounding box center [784, 173] width 452 height 13
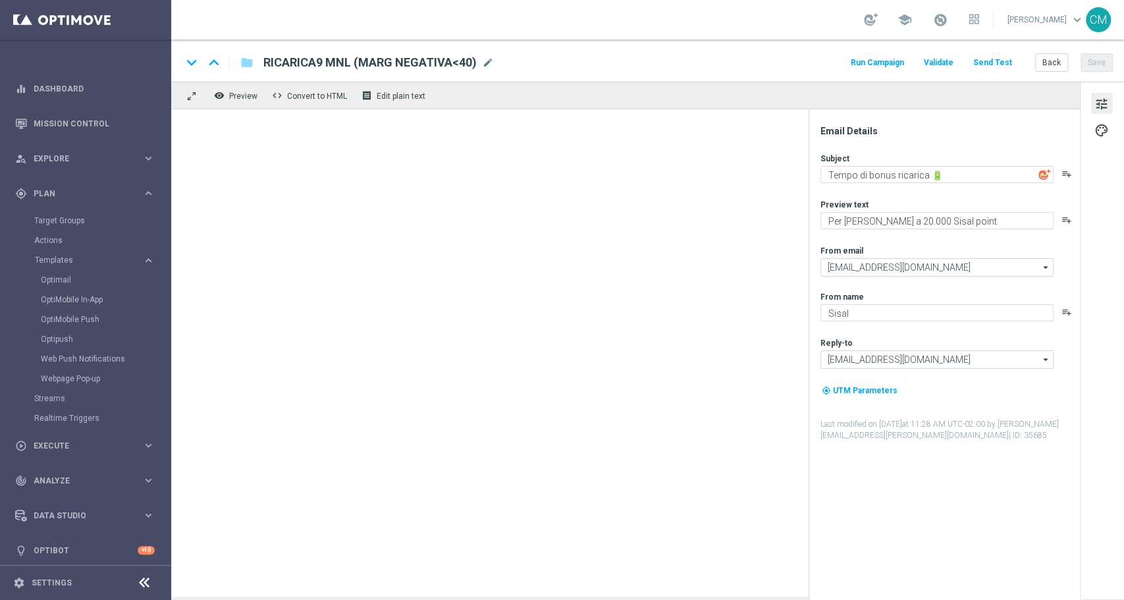
type input "0108 DEPSLOT150 ST_ 2025_08_01(1)"
type textarea "Fino a 150€ di bonus sulla ricarica 🎁"
type textarea "Scopri la promozione che ti abbiamo riservato"
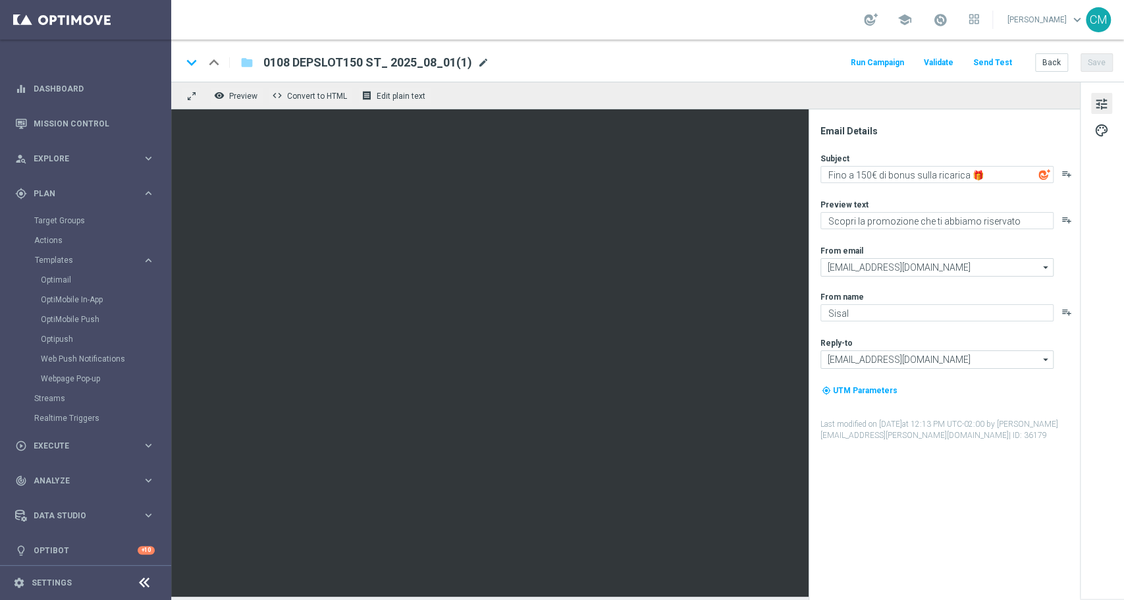
click at [485, 61] on span "mode_edit" at bounding box center [483, 63] width 12 height 12
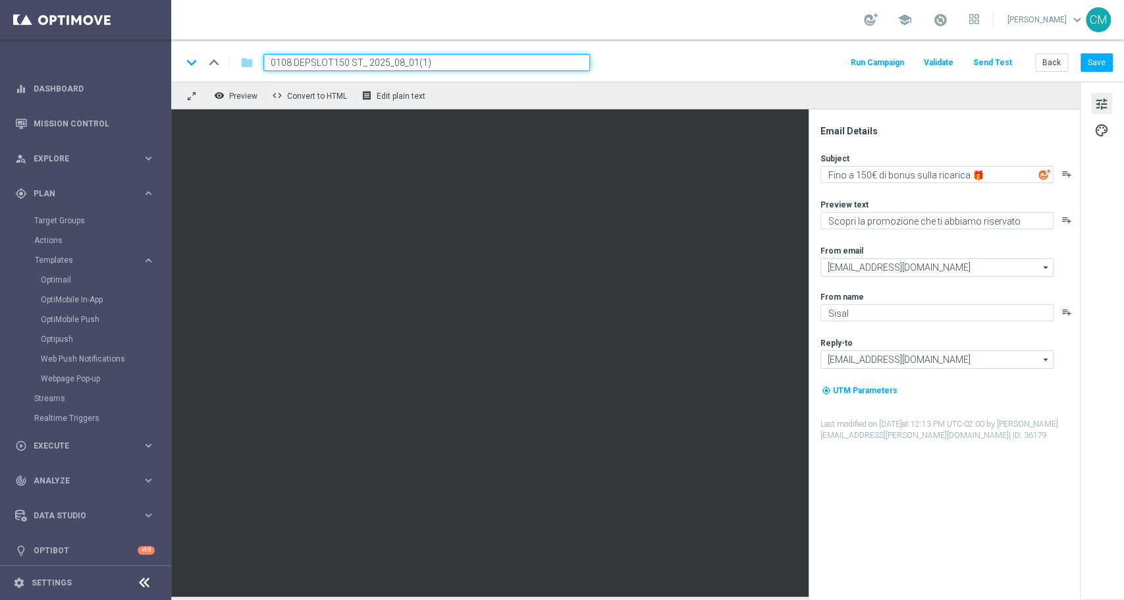
drag, startPoint x: 342, startPoint y: 60, endPoint x: 257, endPoint y: 65, distance: 85.1
click at [257, 65] on div "0108 DEPSLOT150 ST_ 2025_08_01(1)" at bounding box center [421, 62] width 337 height 17
type input "1509 RICARICASLOT ST_ 2025_08_01(1)"
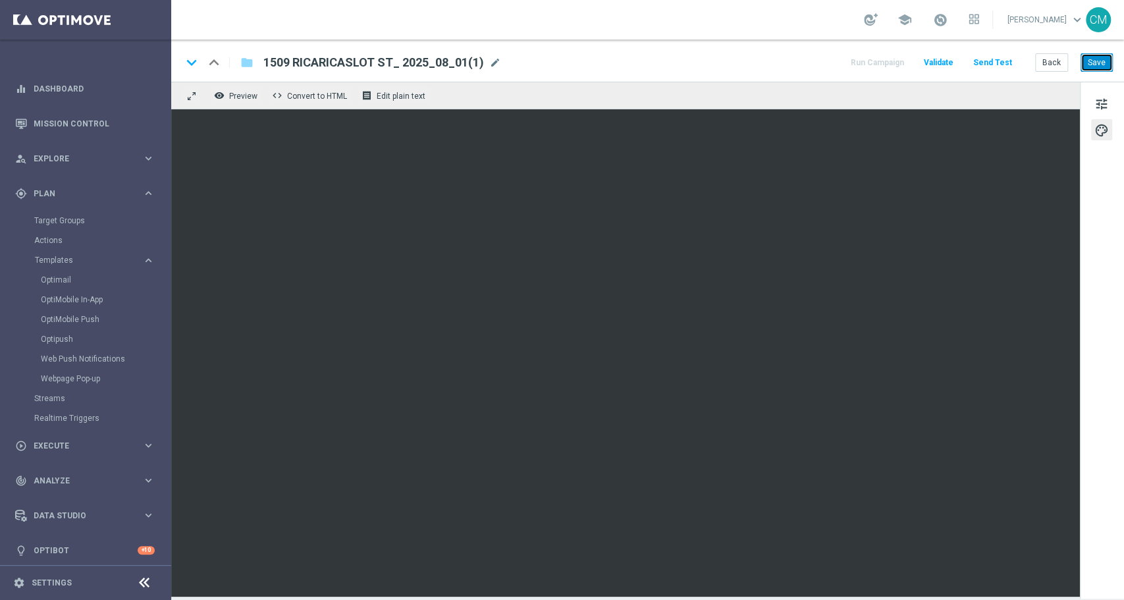
click at [1102, 63] on button "Save" at bounding box center [1096, 62] width 32 height 18
click at [66, 122] on link "Mission Control" at bounding box center [94, 123] width 121 height 35
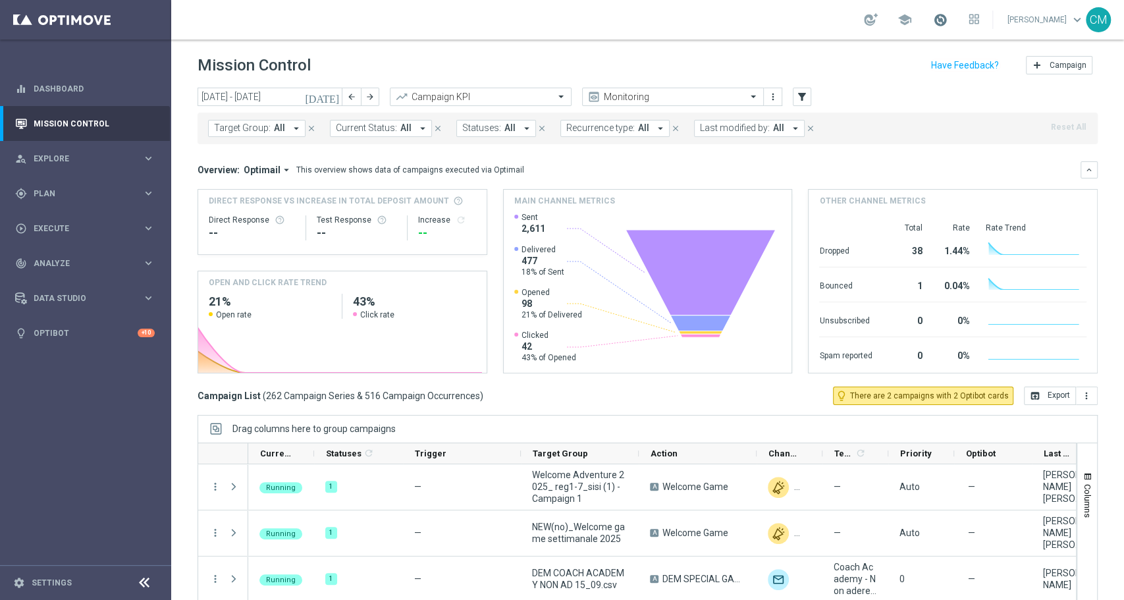
click at [940, 22] on span at bounding box center [940, 20] width 14 height 14
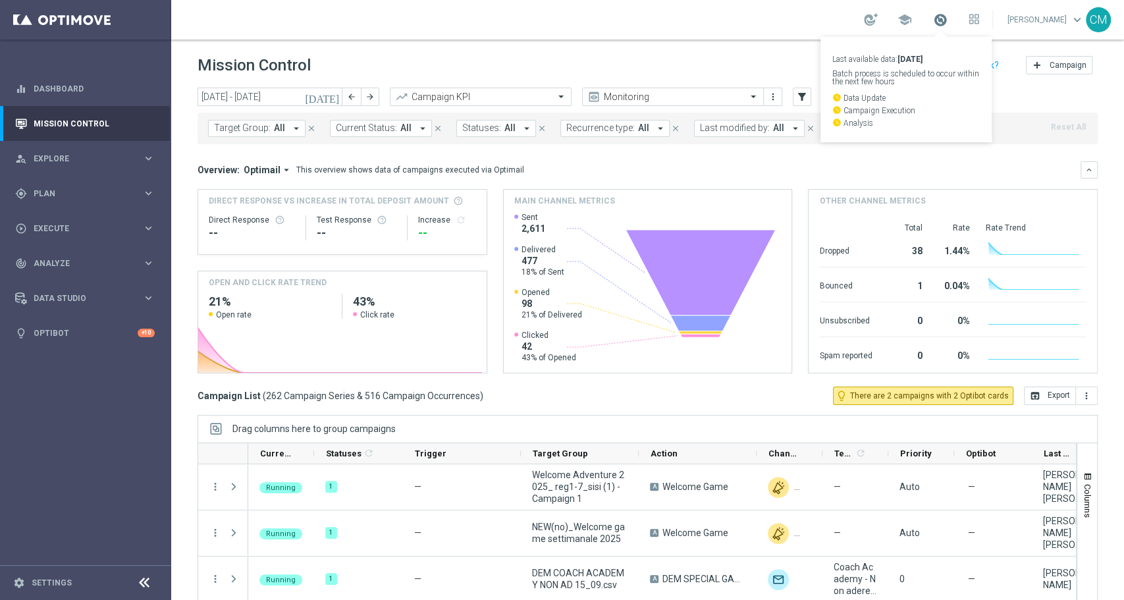
click at [940, 22] on span at bounding box center [940, 20] width 14 height 14
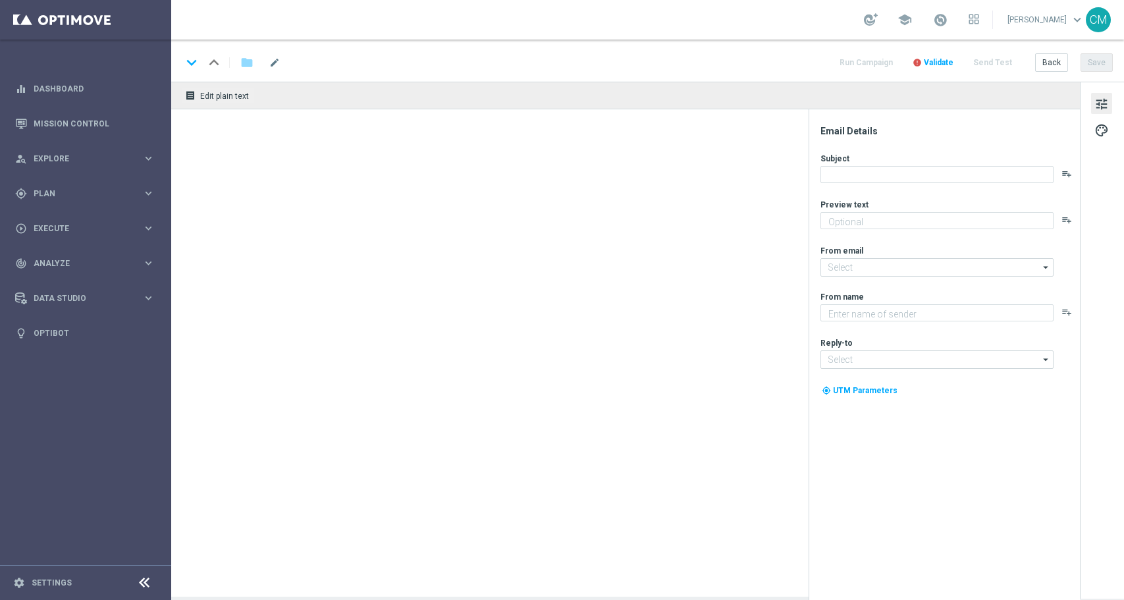
type textarea "​Per [PERSON_NAME] a 20.000 Sisal point"
type textarea "Sisal"
type input "[EMAIL_ADDRESS][DOMAIN_NAME]"
